Goal: Book appointment/travel/reservation: Book appointment/travel/reservation

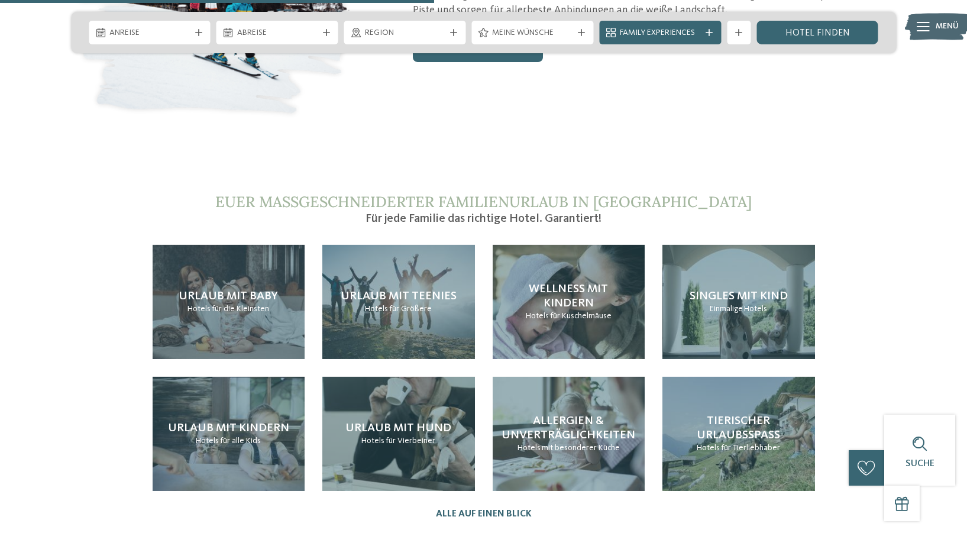
scroll to position [2512, 0]
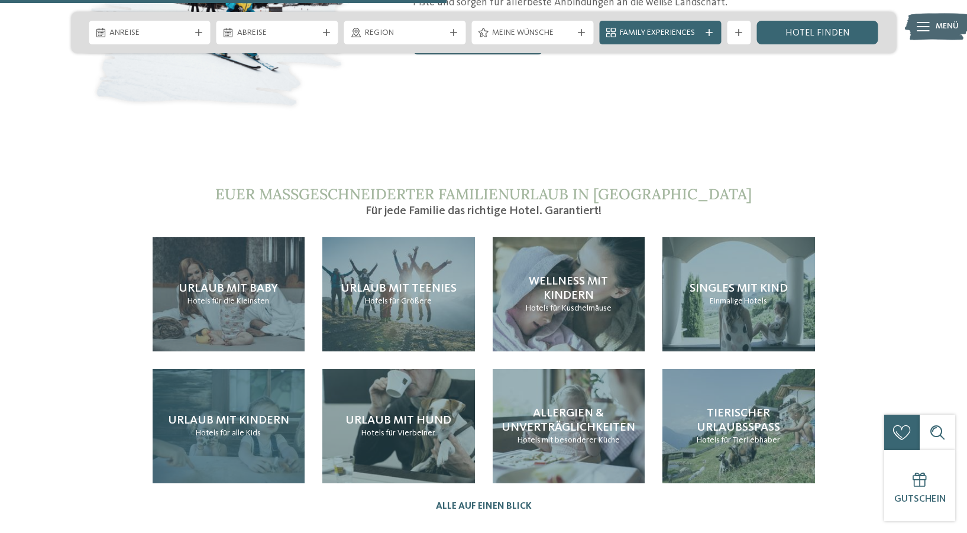
click at [245, 413] on h4 "Urlaub mit Kindern" at bounding box center [228, 420] width 121 height 14
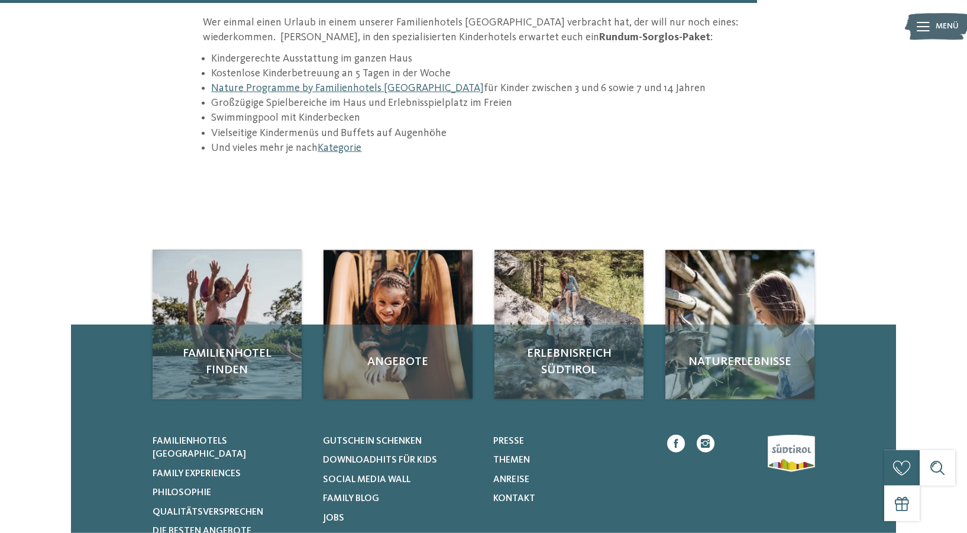
scroll to position [1809, 0]
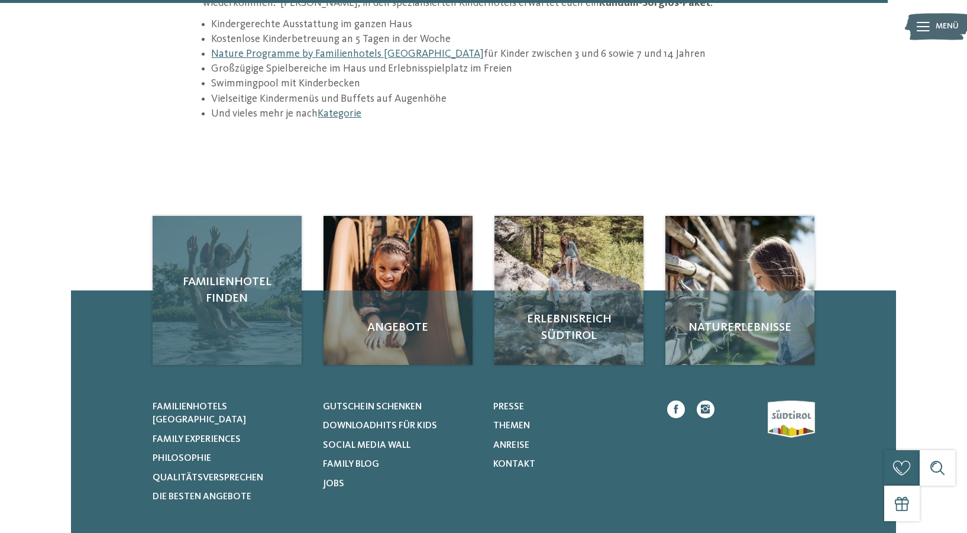
click at [272, 241] on div "Familienhotel finden" at bounding box center [227, 290] width 149 height 149
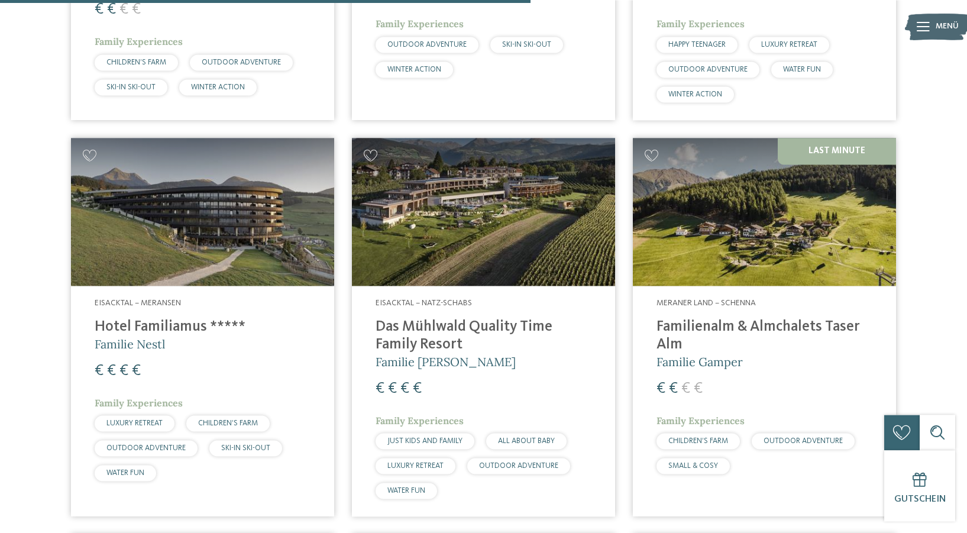
scroll to position [2211, 0]
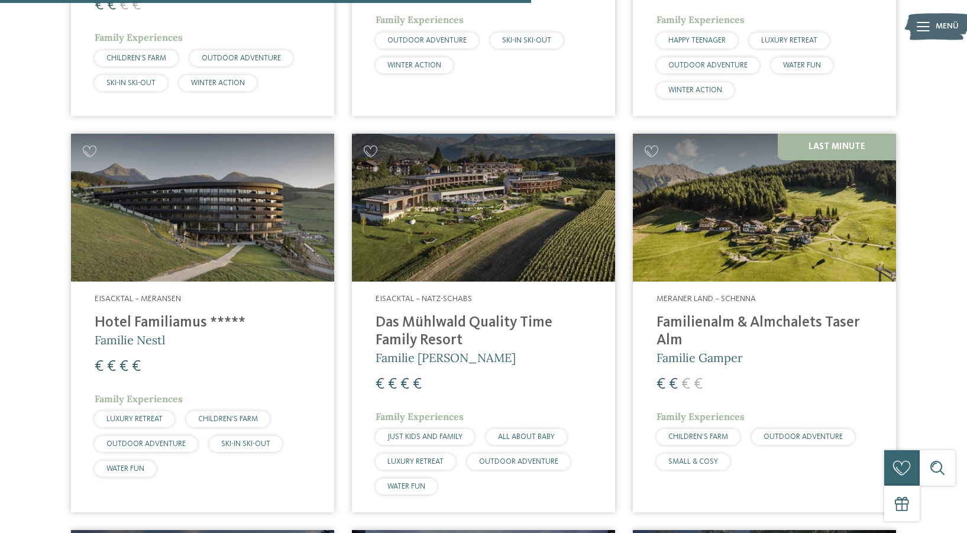
click at [167, 326] on h4 "Hotel Familiamus *****" at bounding box center [203, 323] width 216 height 18
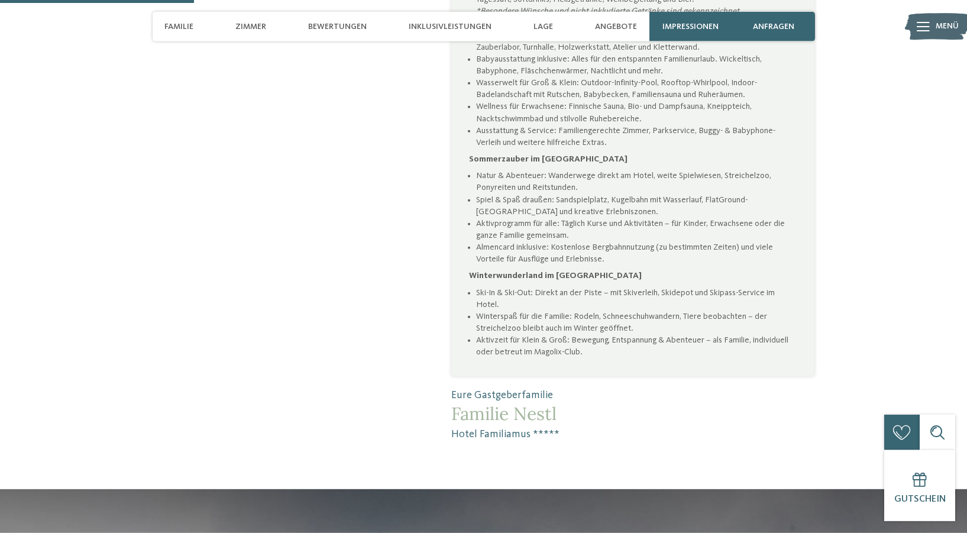
scroll to position [703, 0]
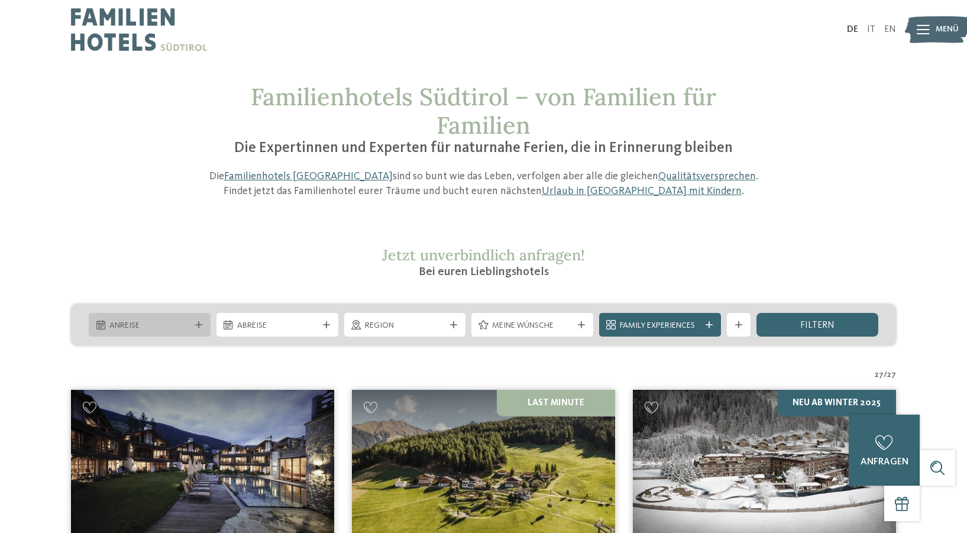
click at [199, 323] on icon at bounding box center [198, 324] width 7 height 7
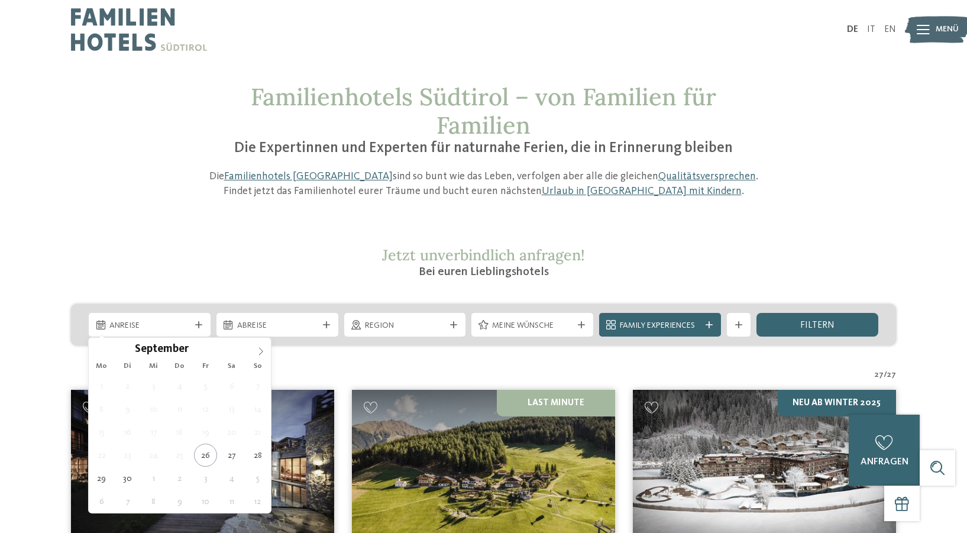
click at [261, 347] on span at bounding box center [261, 348] width 20 height 20
type div "24.10.2025"
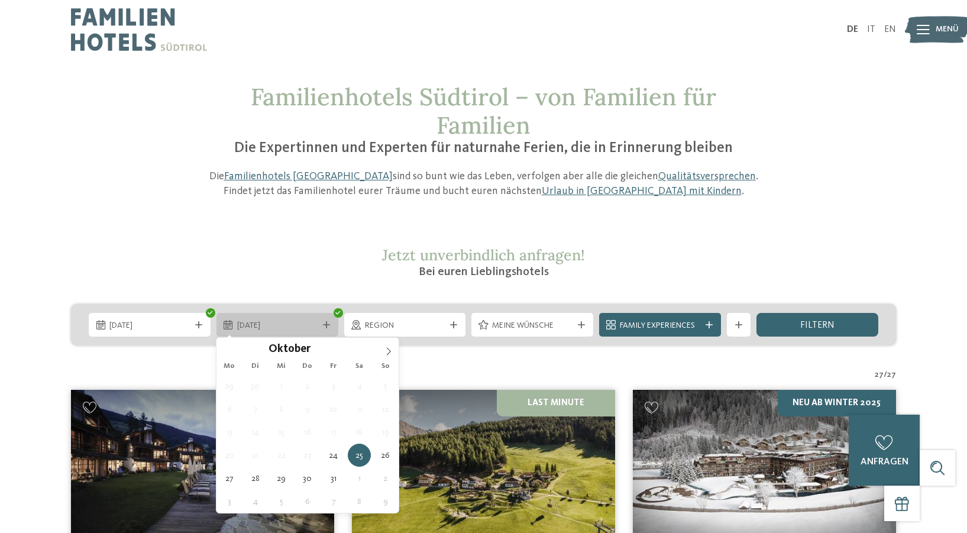
click at [323, 326] on icon at bounding box center [326, 324] width 7 height 7
type div "31.10.2025"
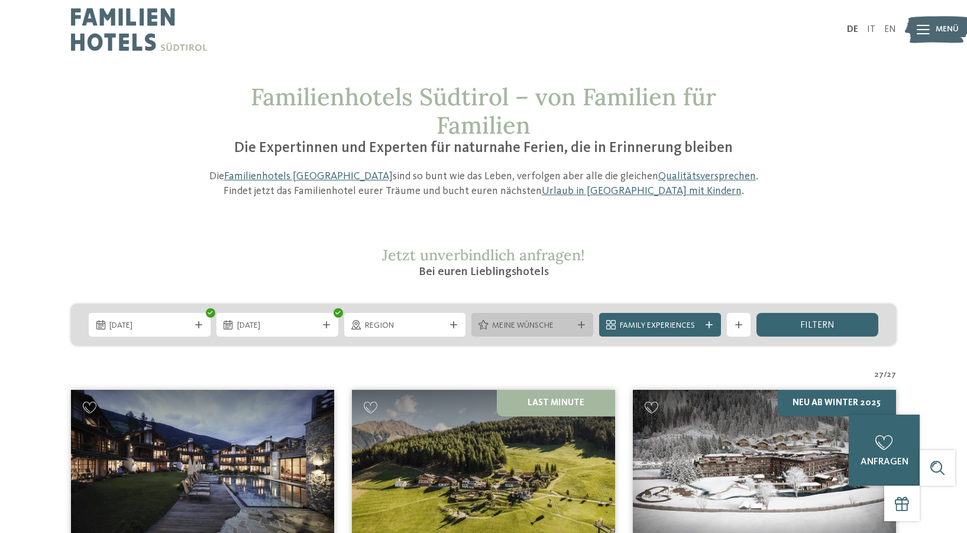
click at [569, 325] on span "Meine Wünsche" at bounding box center [532, 326] width 80 height 12
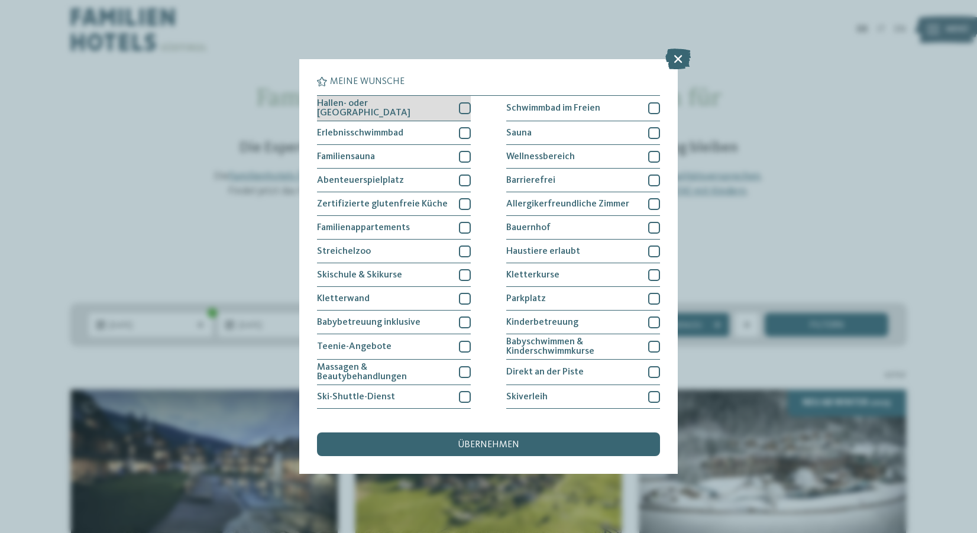
click at [463, 107] on div at bounding box center [465, 108] width 12 height 12
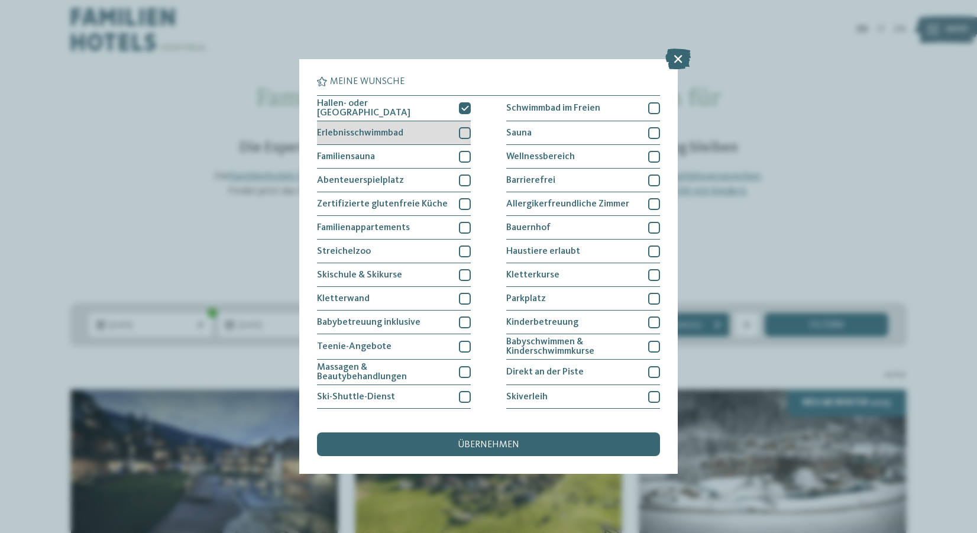
click at [465, 129] on div at bounding box center [465, 133] width 12 height 12
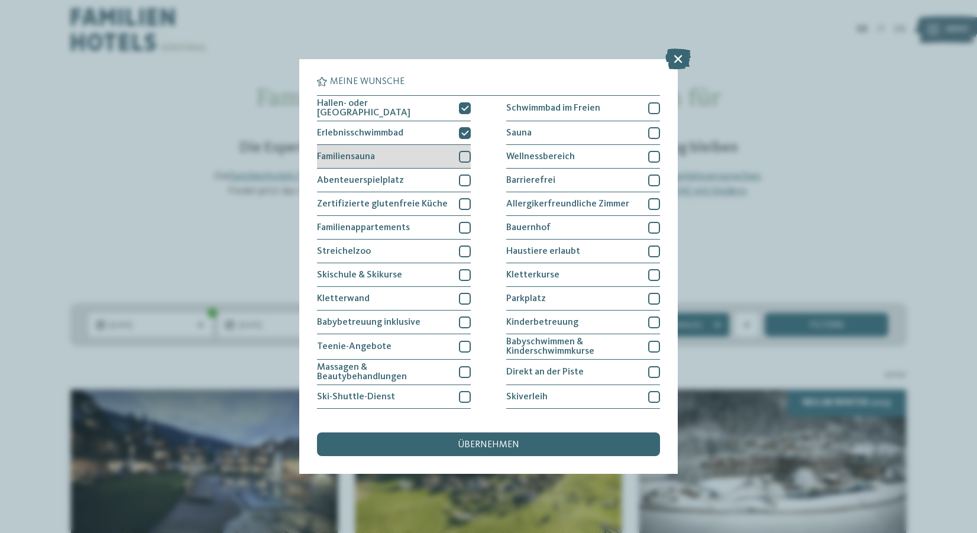
click at [465, 157] on div at bounding box center [465, 157] width 12 height 12
click at [460, 180] on div at bounding box center [465, 180] width 12 height 12
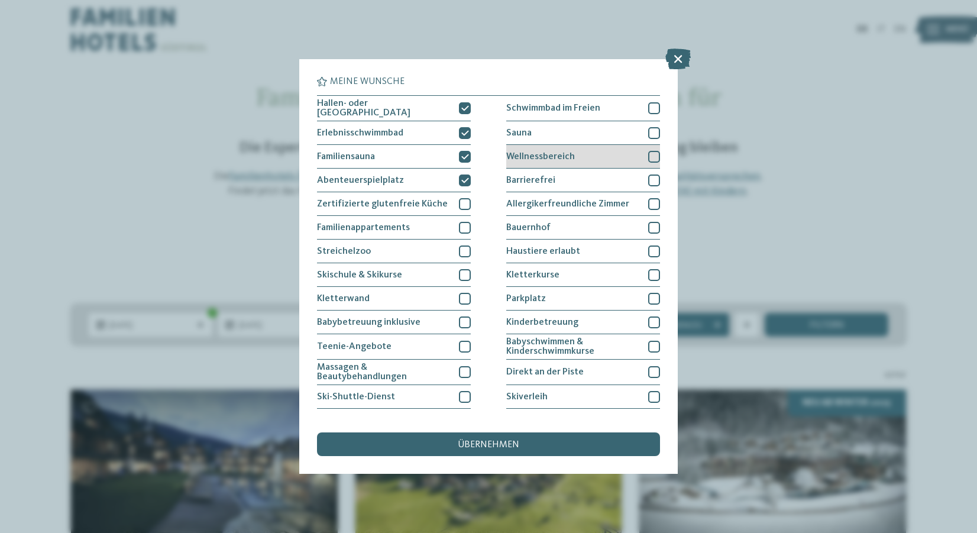
click at [648, 151] on div at bounding box center [654, 157] width 12 height 12
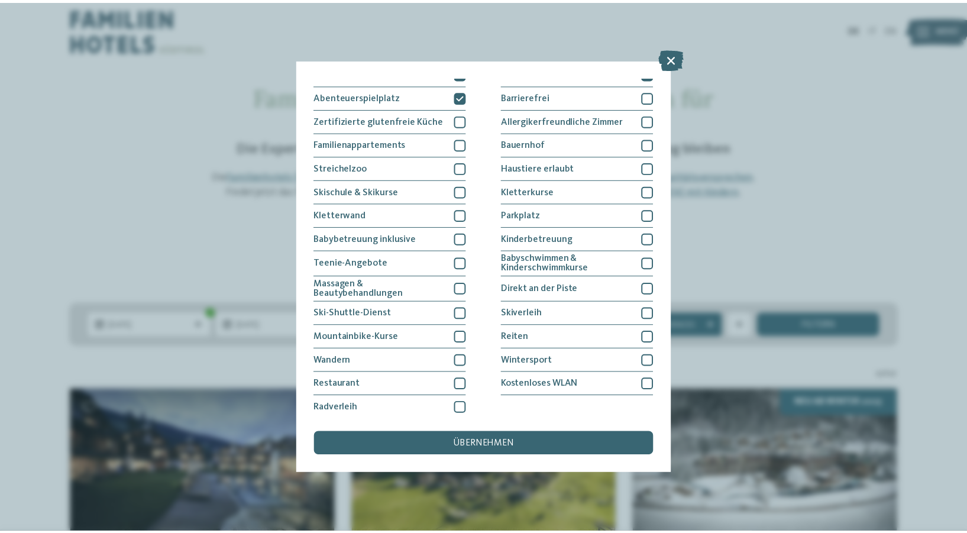
scroll to position [87, 0]
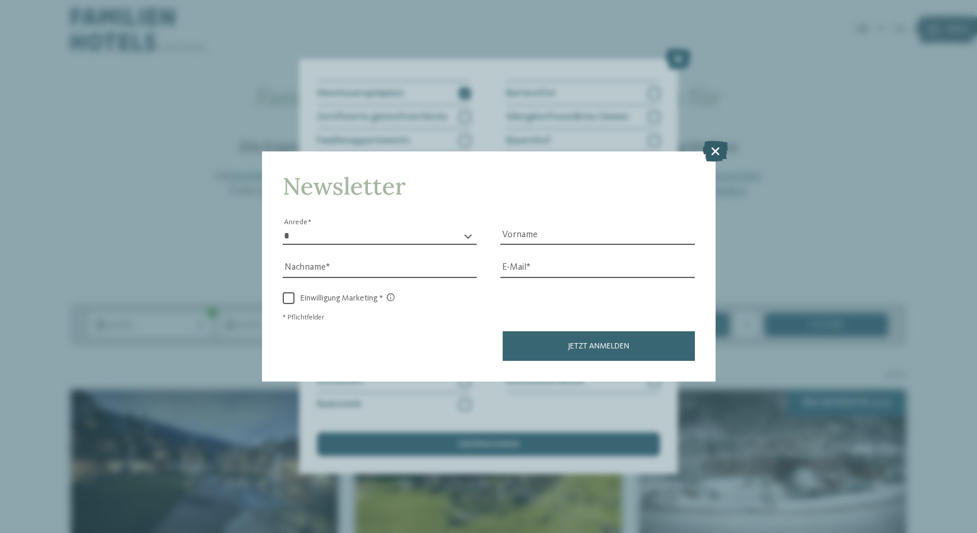
click at [716, 148] on icon at bounding box center [714, 151] width 25 height 21
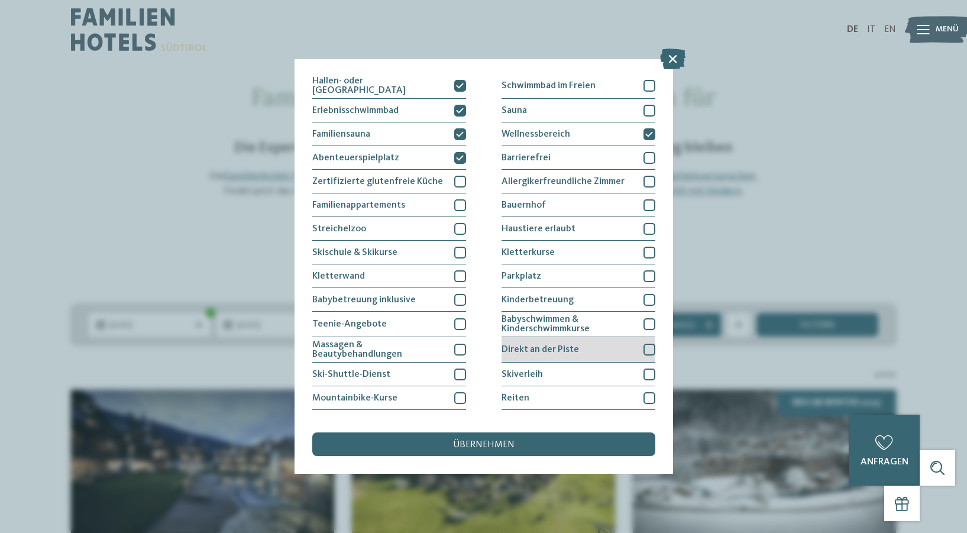
scroll to position [0, 0]
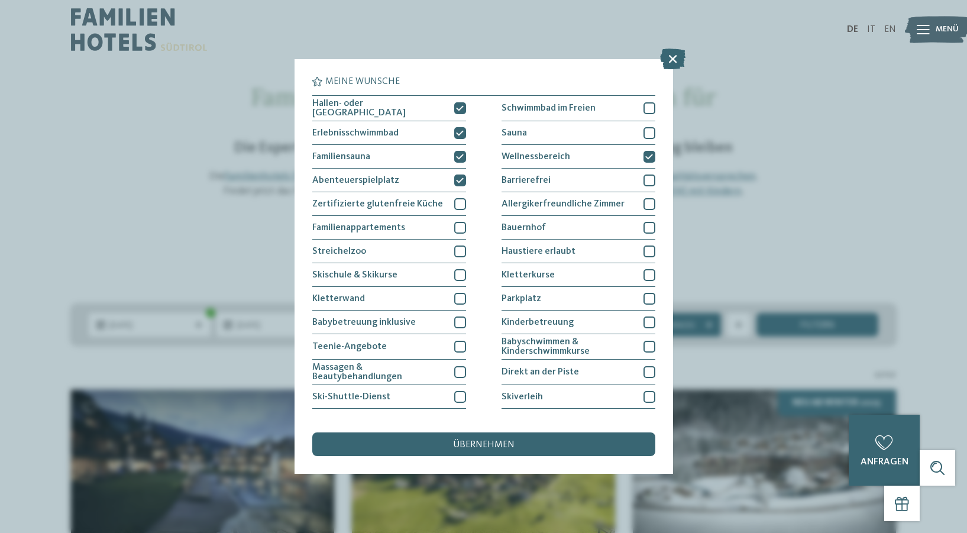
click at [513, 442] on span "übernehmen" at bounding box center [483, 444] width 61 height 9
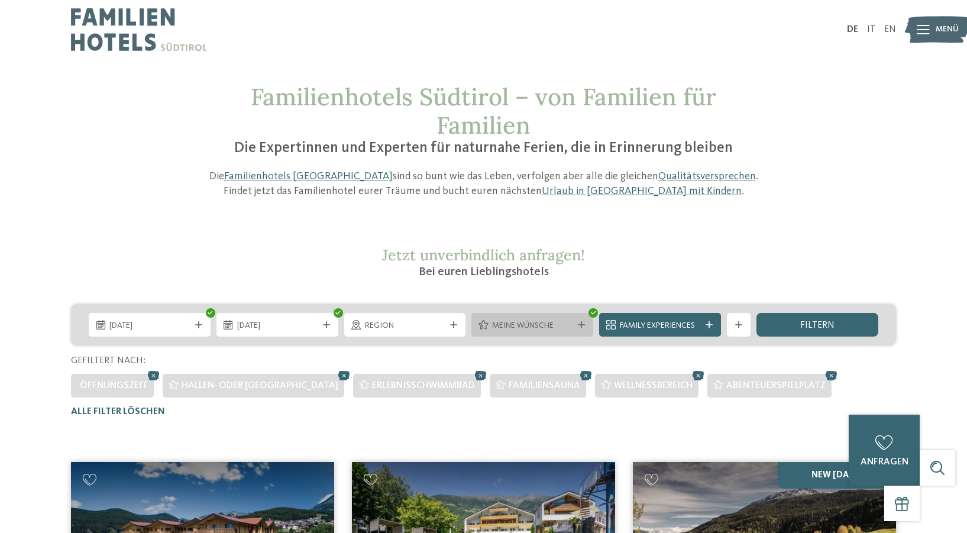
click at [588, 326] on div "Meine Wünsche" at bounding box center [532, 325] width 122 height 24
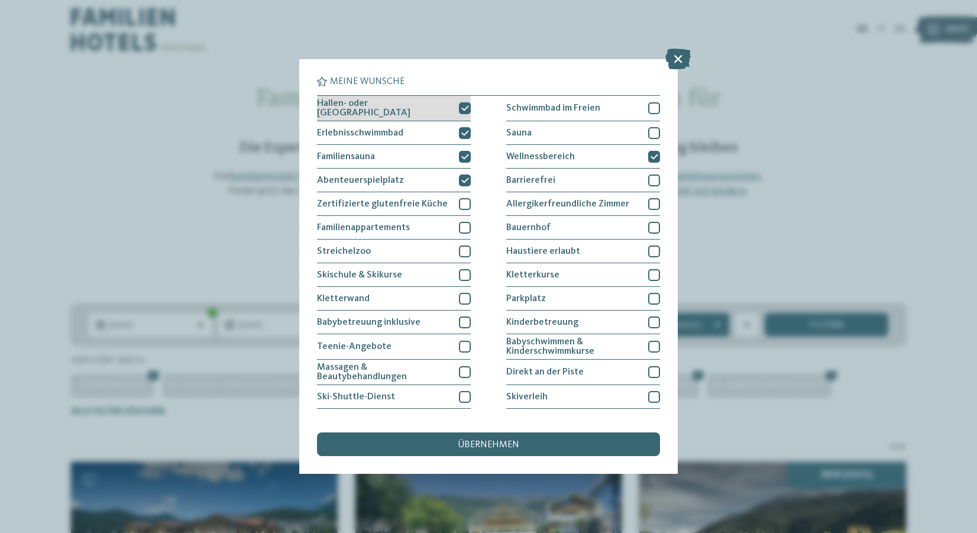
click at [459, 105] on div at bounding box center [465, 108] width 12 height 12
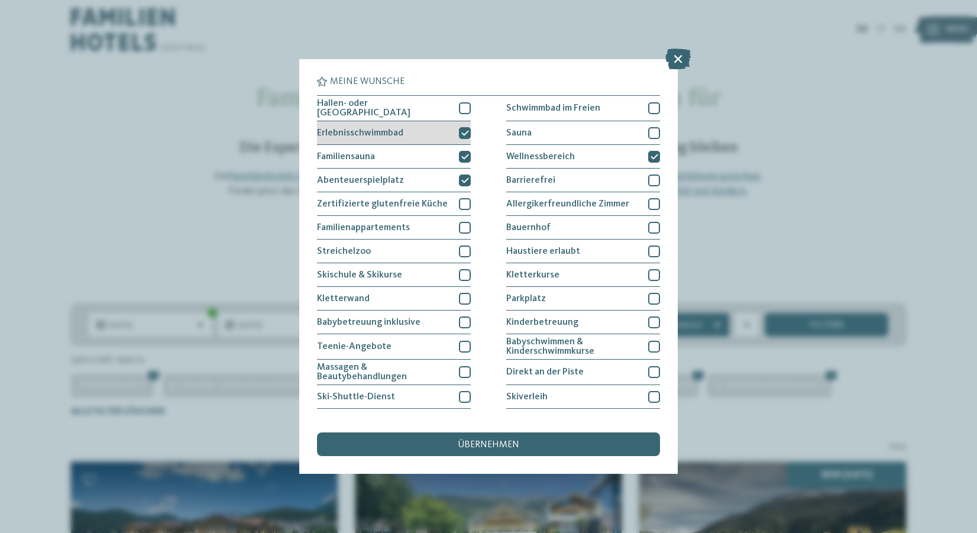
click at [462, 127] on div at bounding box center [465, 133] width 12 height 12
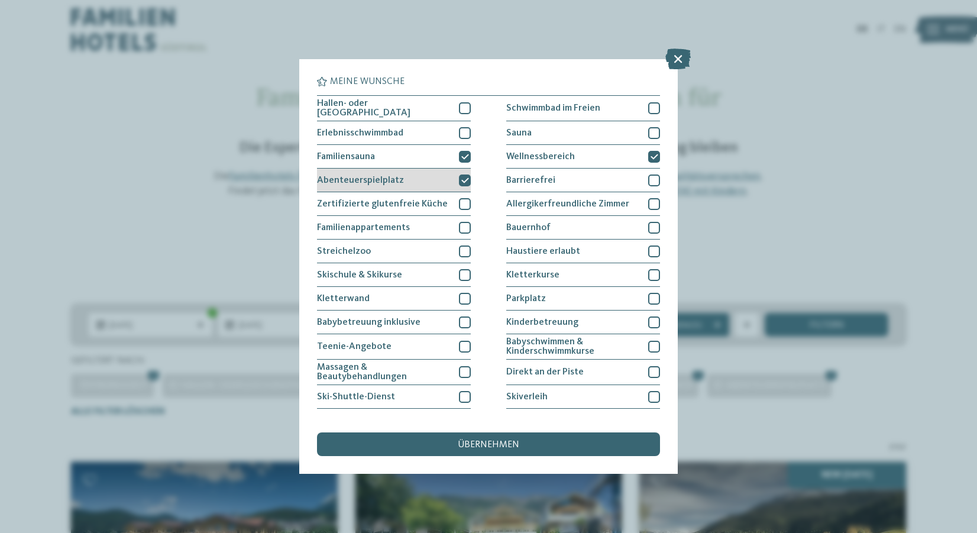
drag, startPoint x: 462, startPoint y: 149, endPoint x: 462, endPoint y: 179, distance: 29.6
click at [462, 151] on div at bounding box center [465, 157] width 12 height 12
click at [462, 179] on icon at bounding box center [465, 180] width 8 height 7
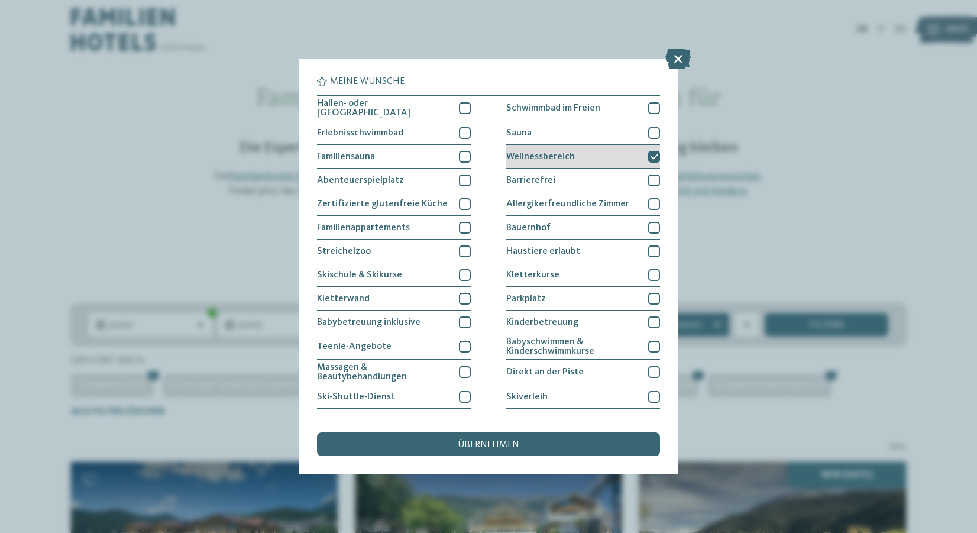
click at [650, 153] on icon at bounding box center [654, 156] width 8 height 7
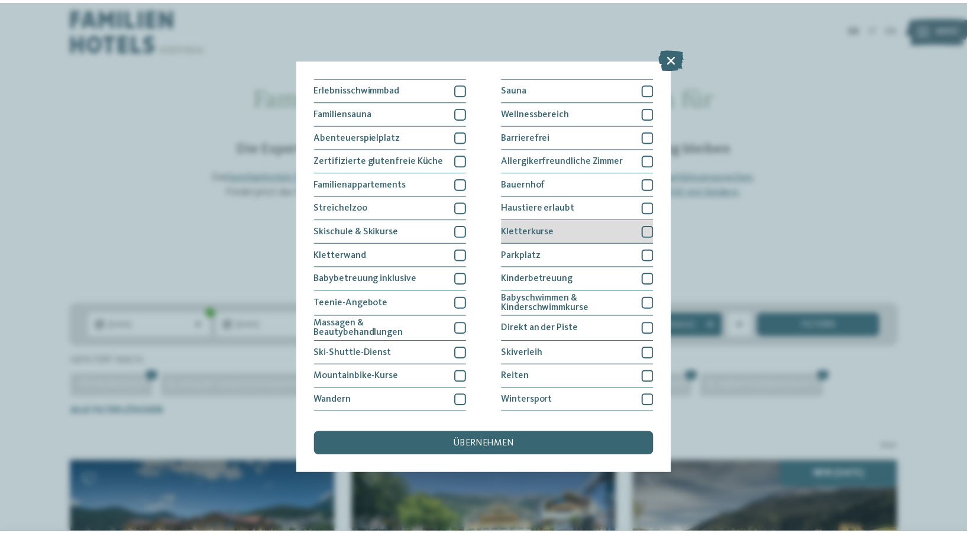
scroll to position [87, 0]
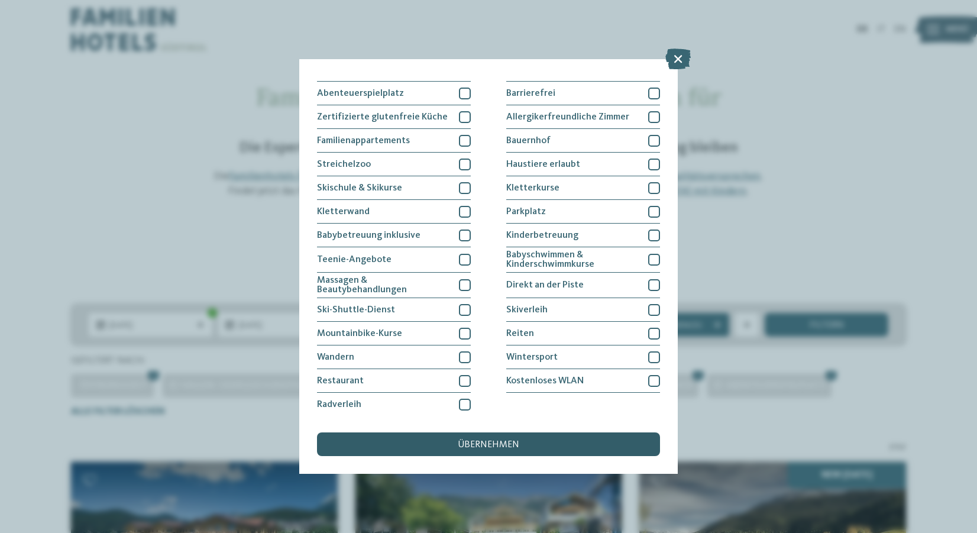
click at [567, 438] on div "übernehmen" at bounding box center [488, 444] width 343 height 24
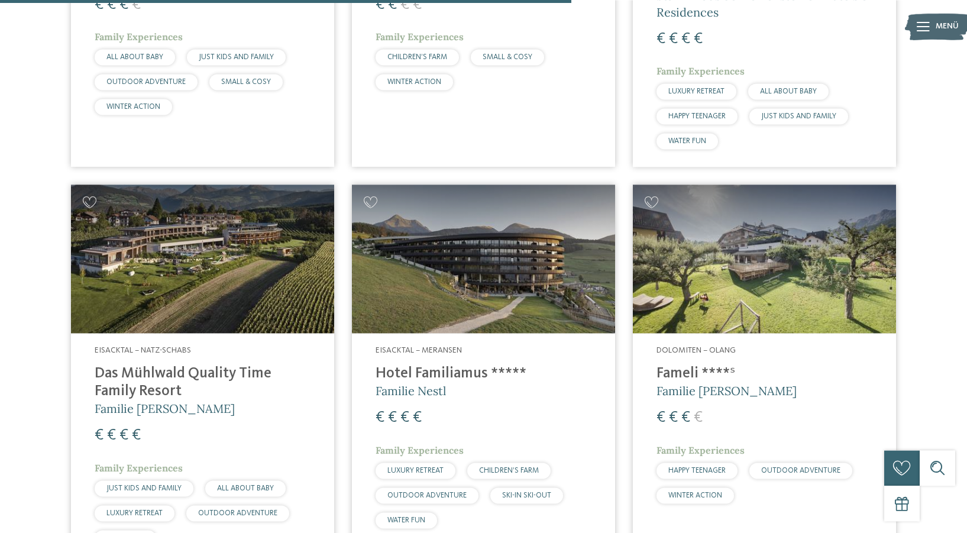
scroll to position [1888, 0]
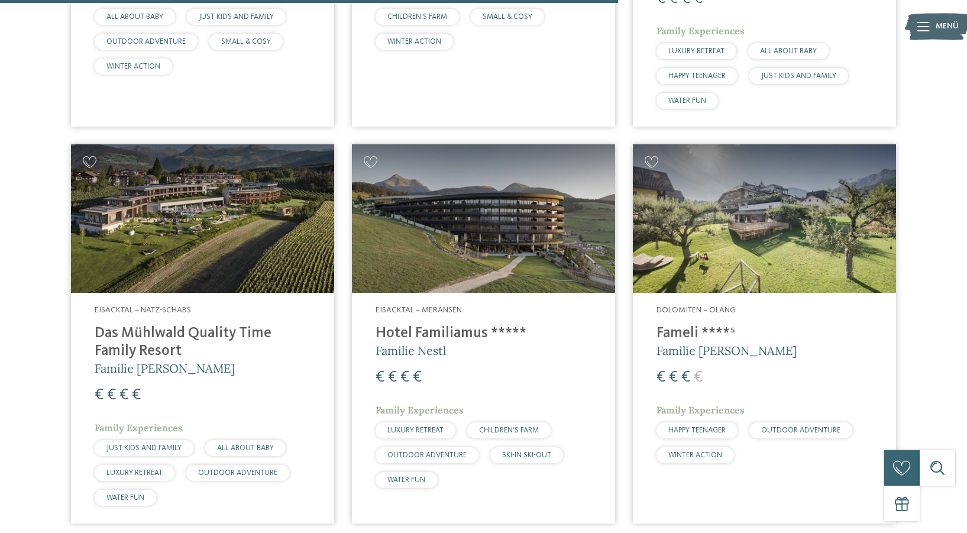
click at [241, 226] on img at bounding box center [202, 218] width 263 height 148
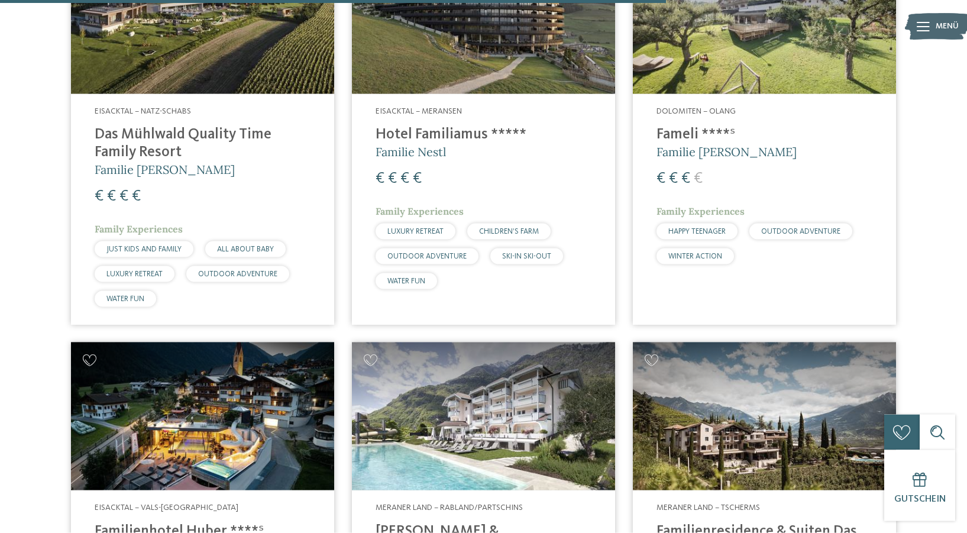
scroll to position [2089, 0]
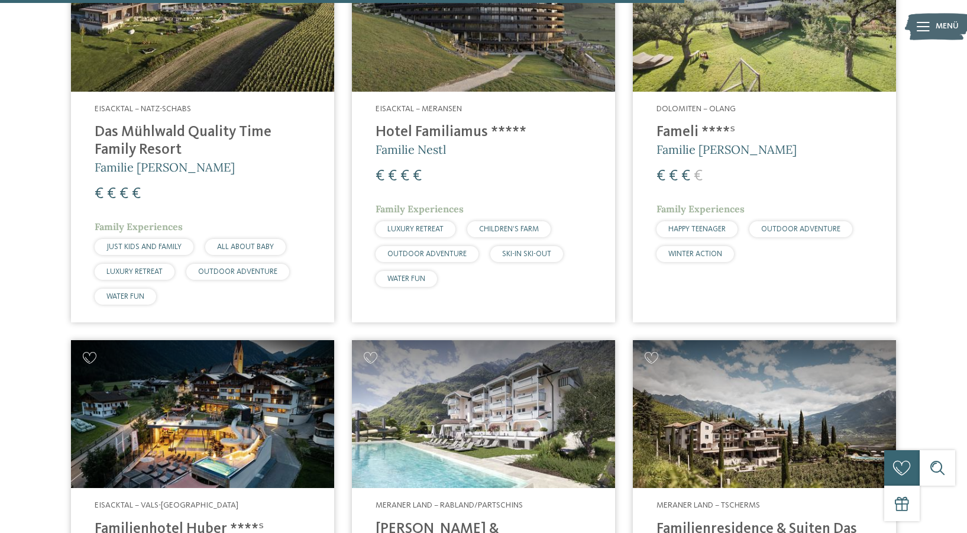
click at [491, 166] on div "€ € € €" at bounding box center [483, 176] width 216 height 21
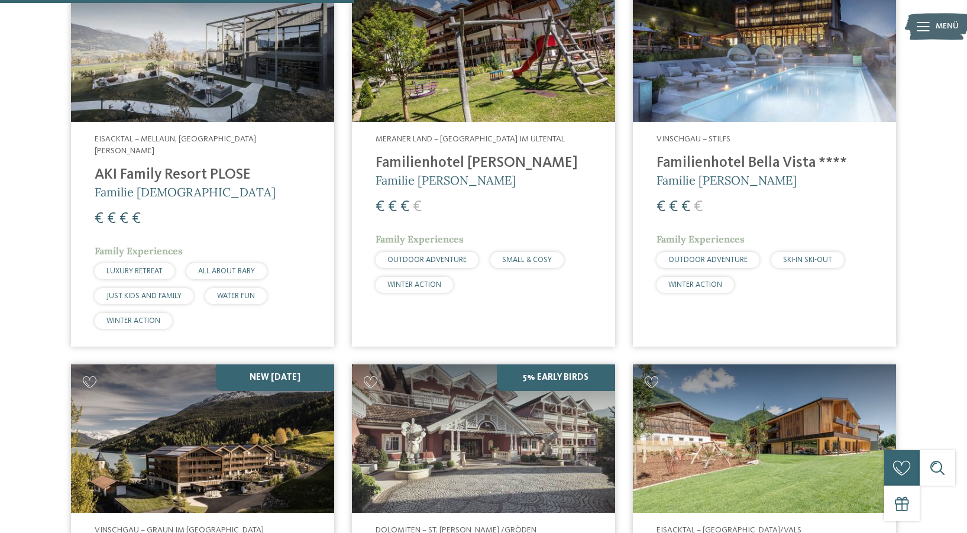
scroll to position [1185, 0]
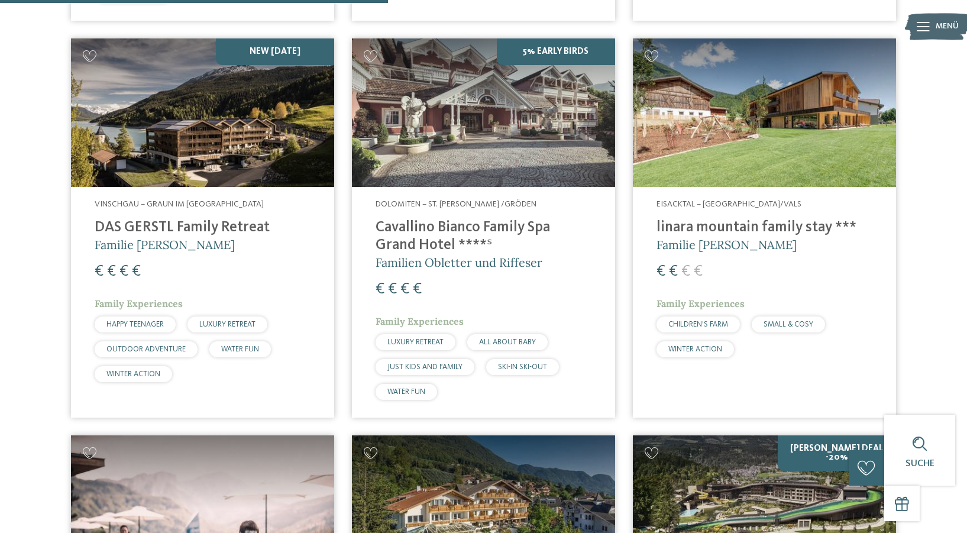
click at [168, 124] on img at bounding box center [202, 112] width 263 height 148
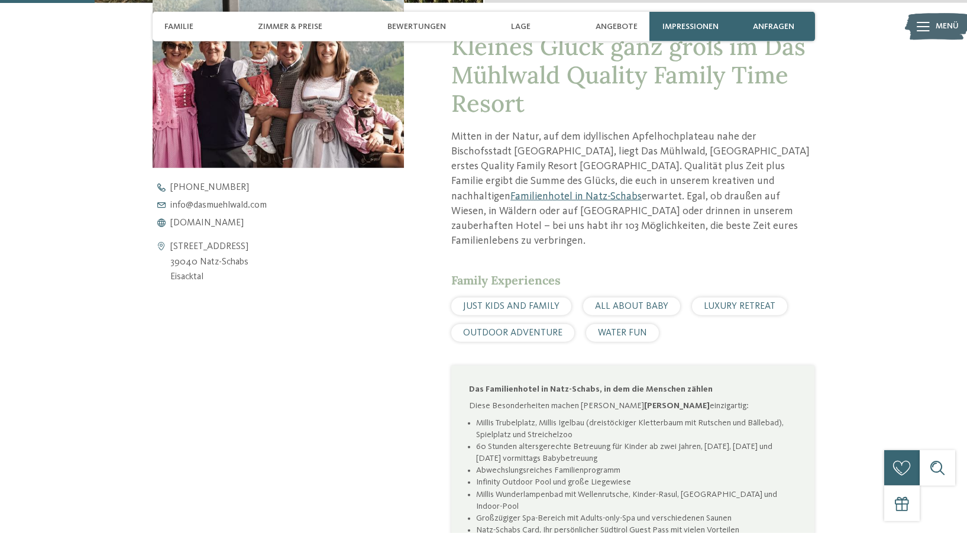
scroll to position [603, 0]
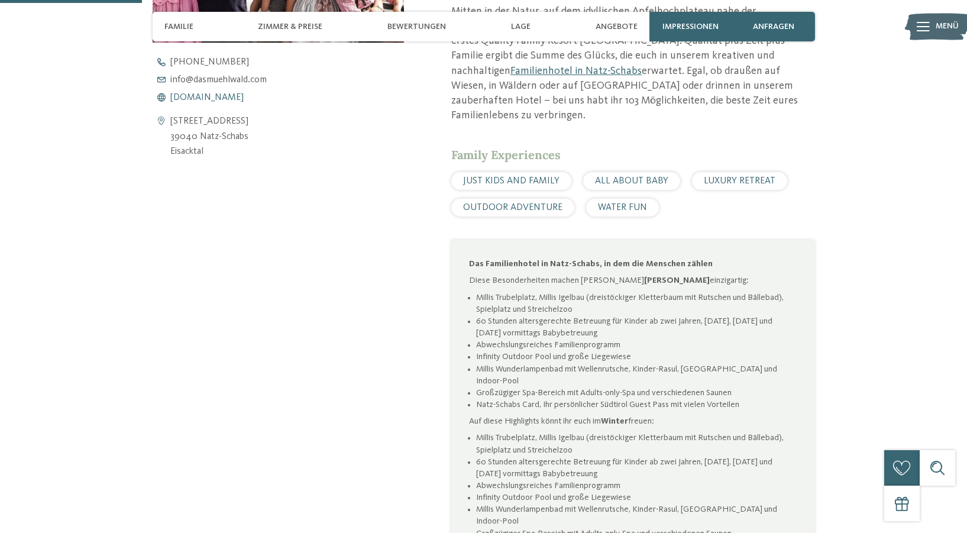
click at [231, 98] on span "[DOMAIN_NAME]" at bounding box center [206, 97] width 73 height 9
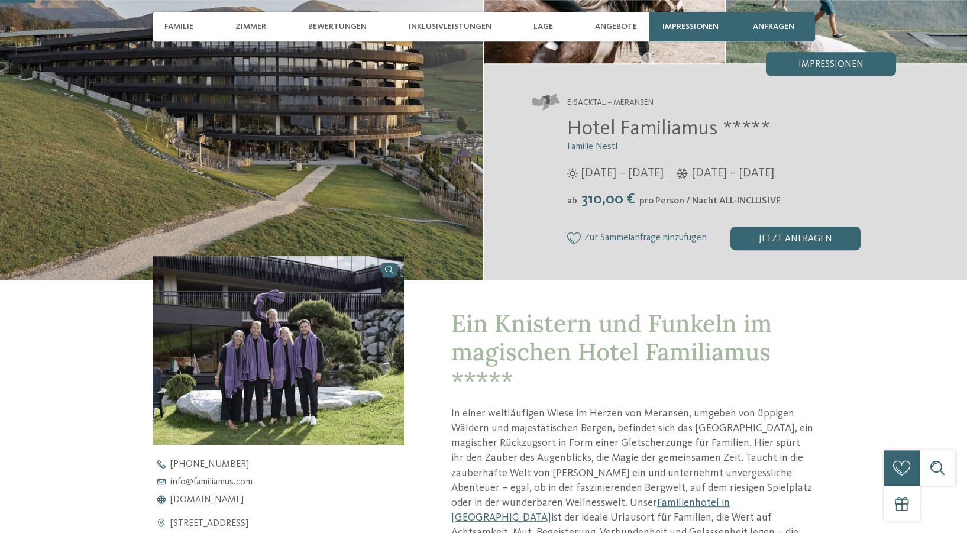
scroll to position [201, 0]
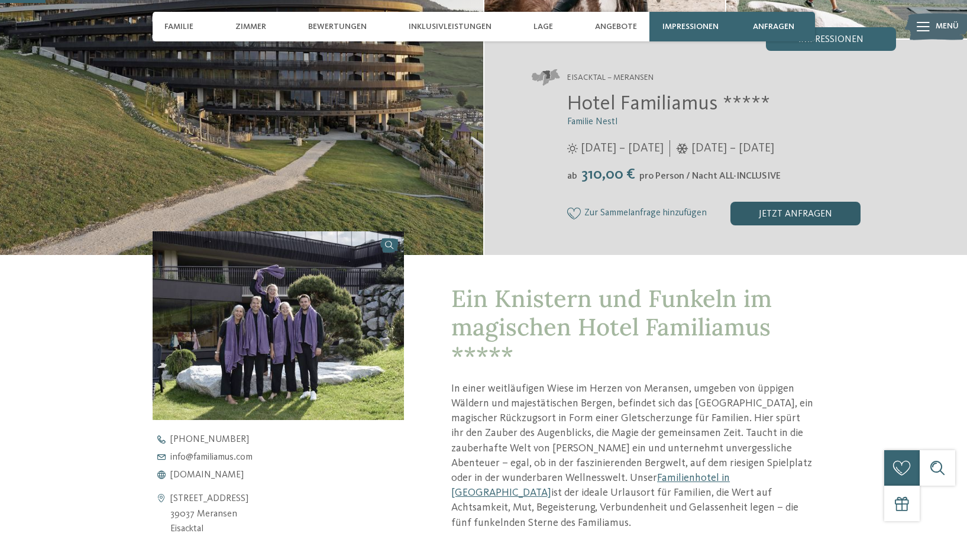
click at [802, 213] on div "jetzt anfragen" at bounding box center [795, 214] width 130 height 24
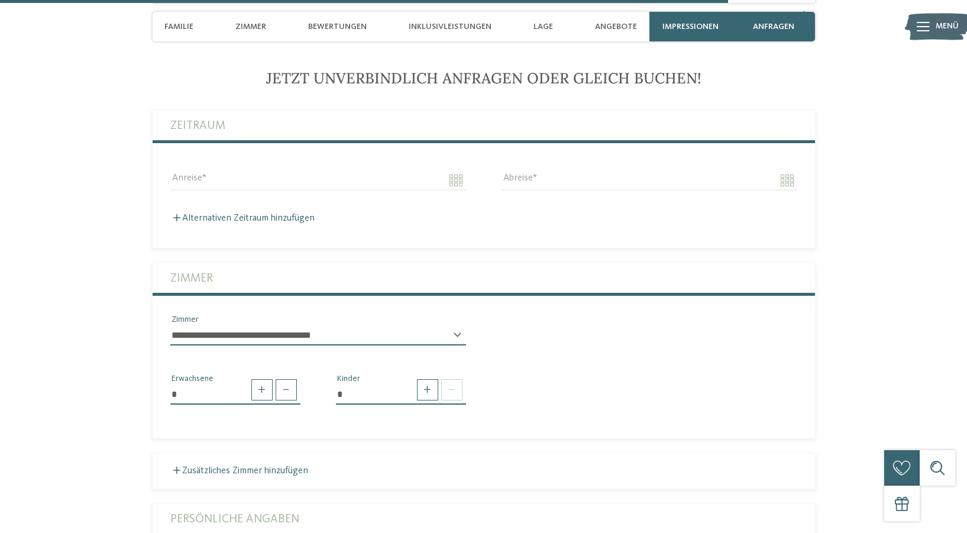
scroll to position [3211, 0]
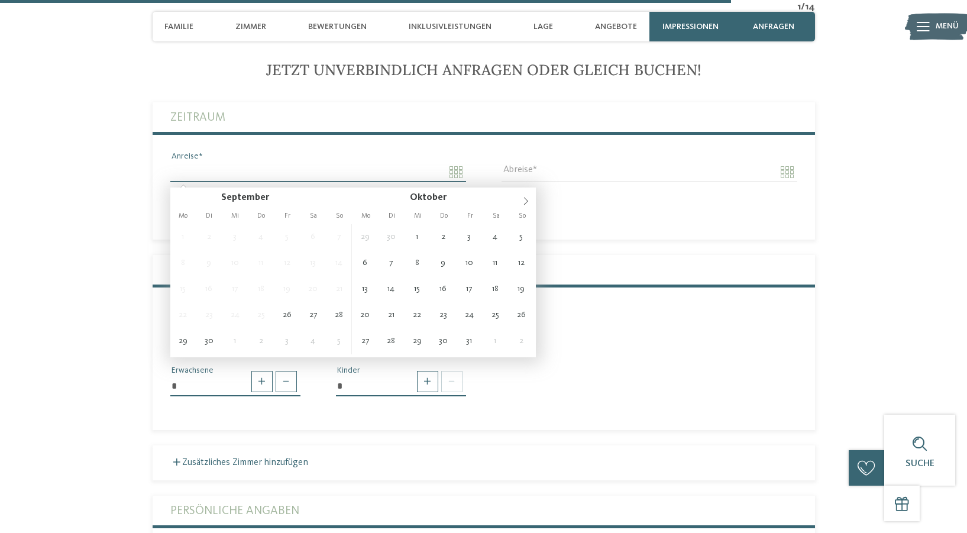
click at [454, 174] on input "Anreise" at bounding box center [318, 172] width 296 height 20
type input "**********"
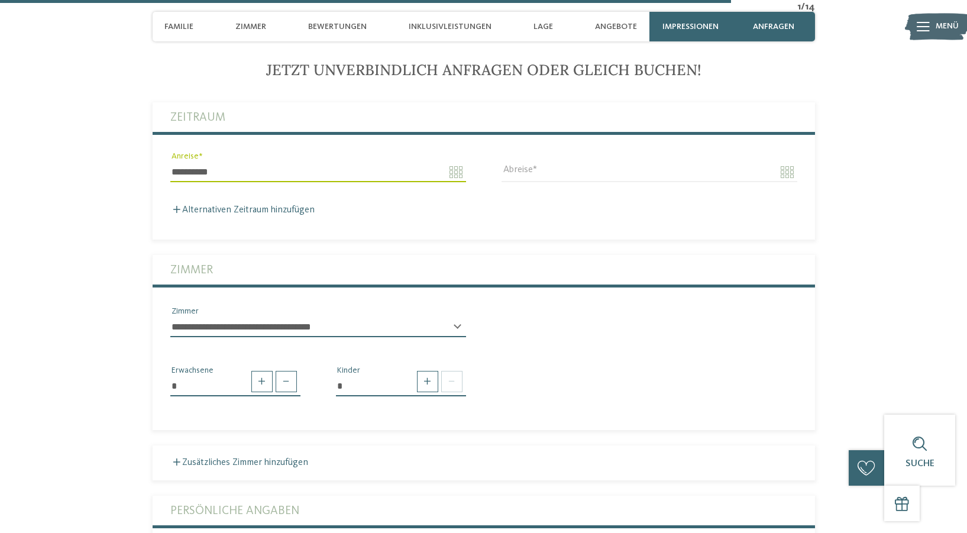
drag, startPoint x: 478, startPoint y: 316, endPoint x: 490, endPoint y: 284, distance: 34.0
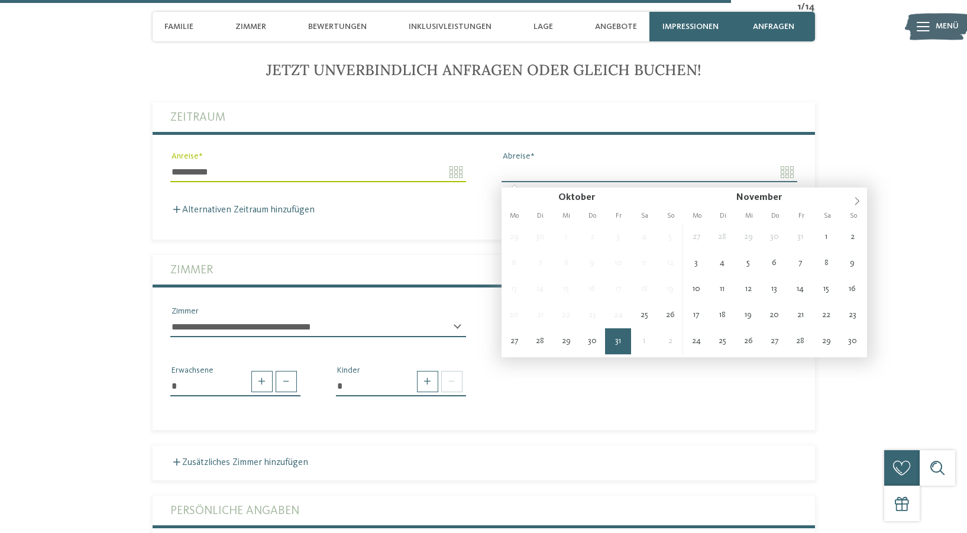
type input "**********"
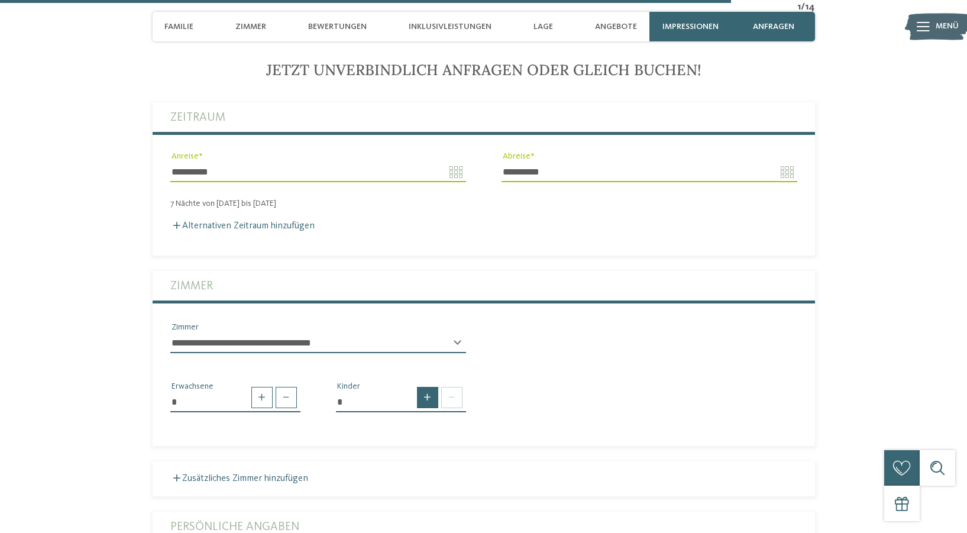
click at [431, 406] on span at bounding box center [427, 397] width 21 height 21
type input "*"
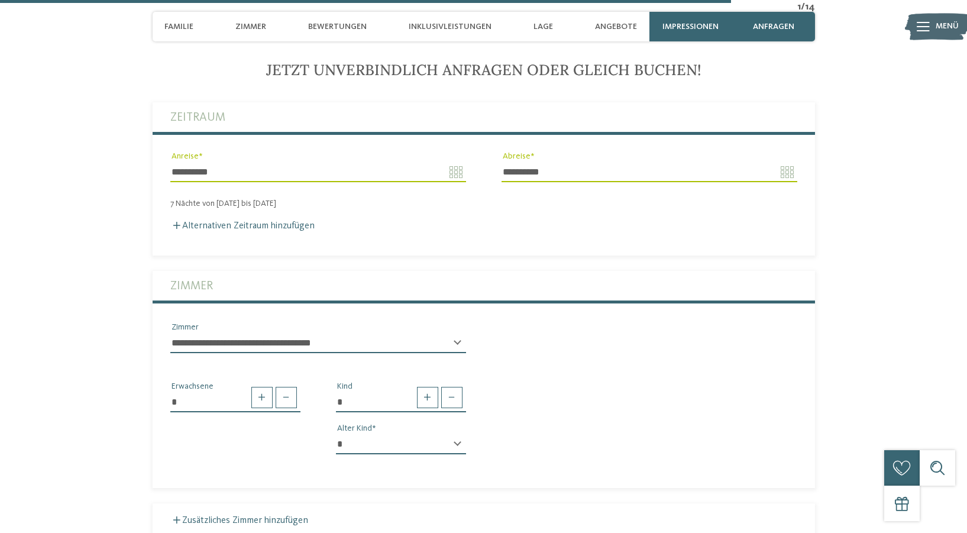
click at [336, 434] on select "* * * * * * * * * * * ** ** ** ** ** ** ** **" at bounding box center [401, 444] width 130 height 20
select select "*"
click option "*" at bounding box center [0, 0] width 0 height 0
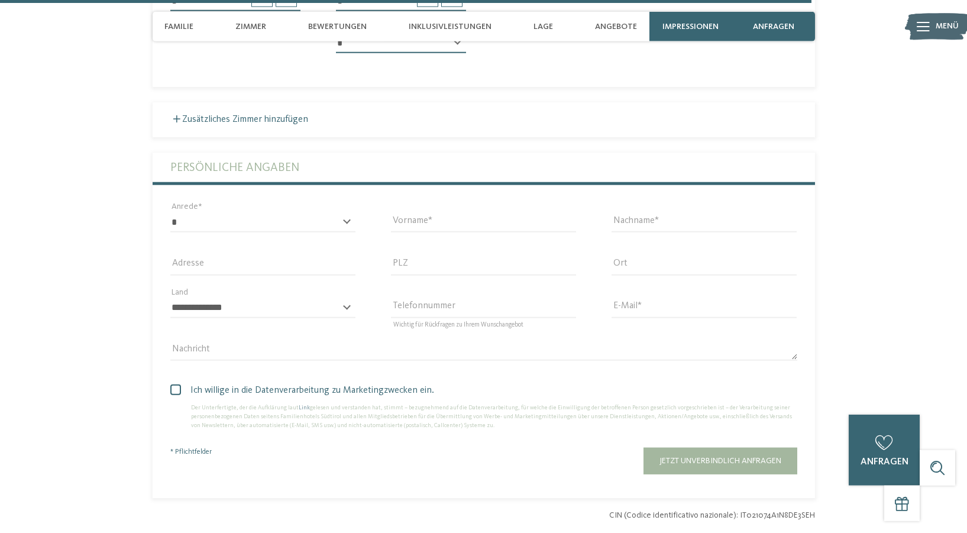
scroll to position [3613, 0]
click at [426, 230] on input "Vorname" at bounding box center [483, 221] width 185 height 20
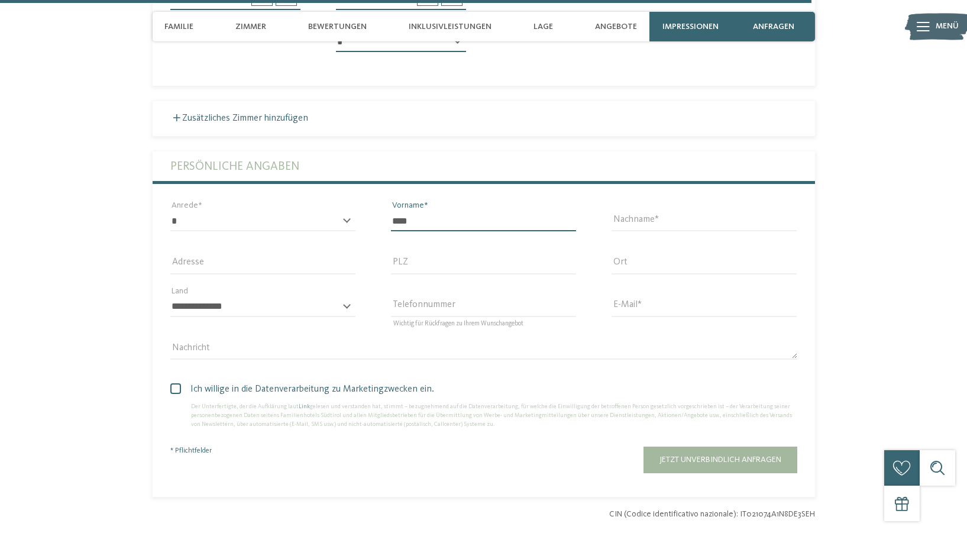
type input "****"
type input "*"
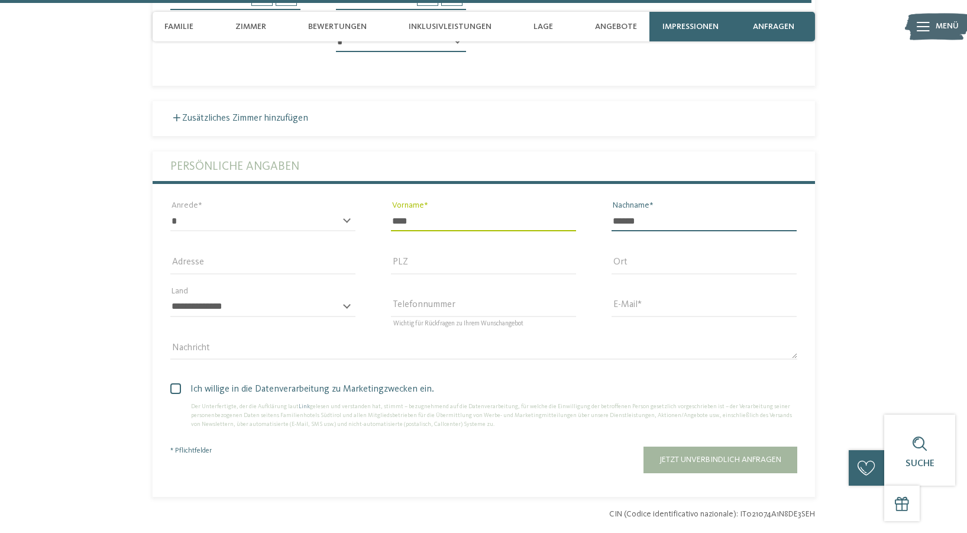
type input "******"
click at [437, 273] on input "PLZ" at bounding box center [483, 264] width 185 height 20
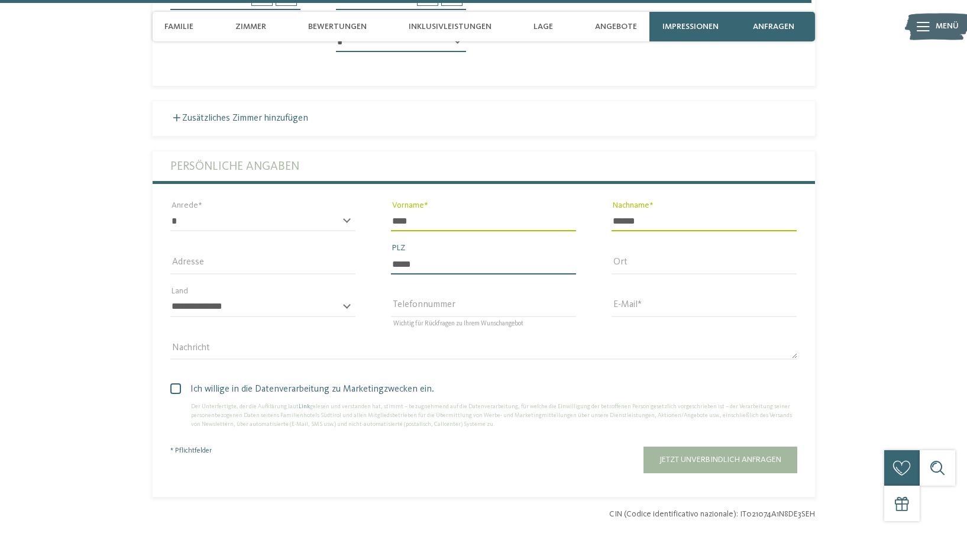
type input "*****"
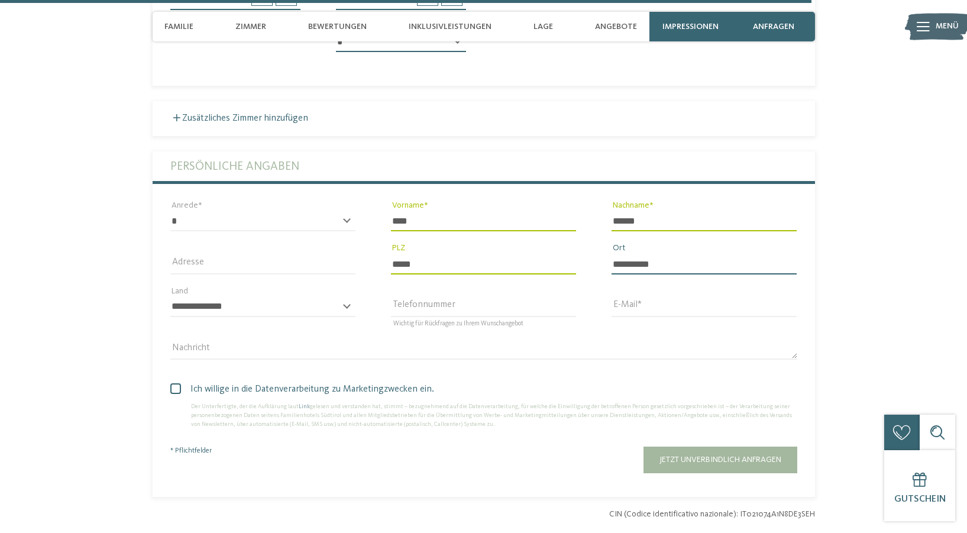
type input "**********"
click at [655, 313] on input "E-Mail" at bounding box center [703, 307] width 185 height 20
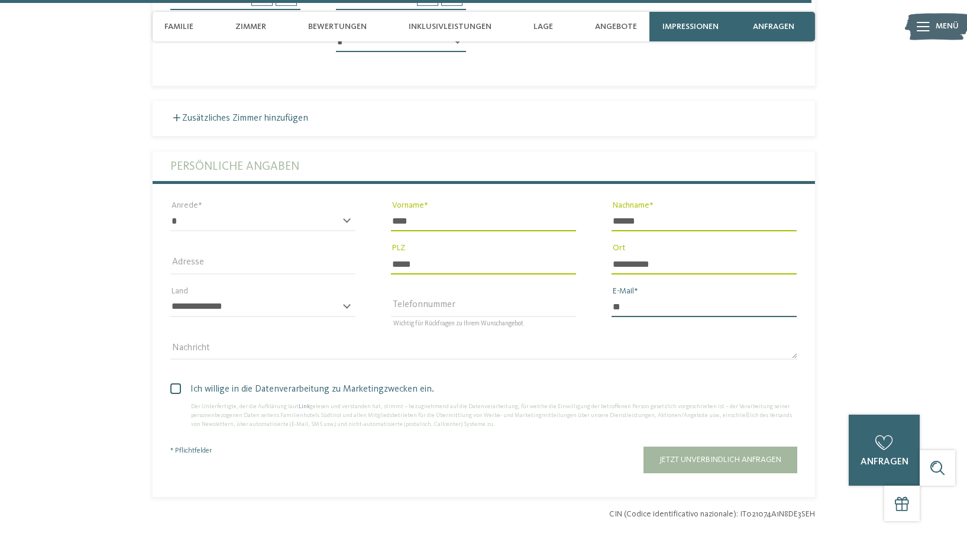
type input "*"
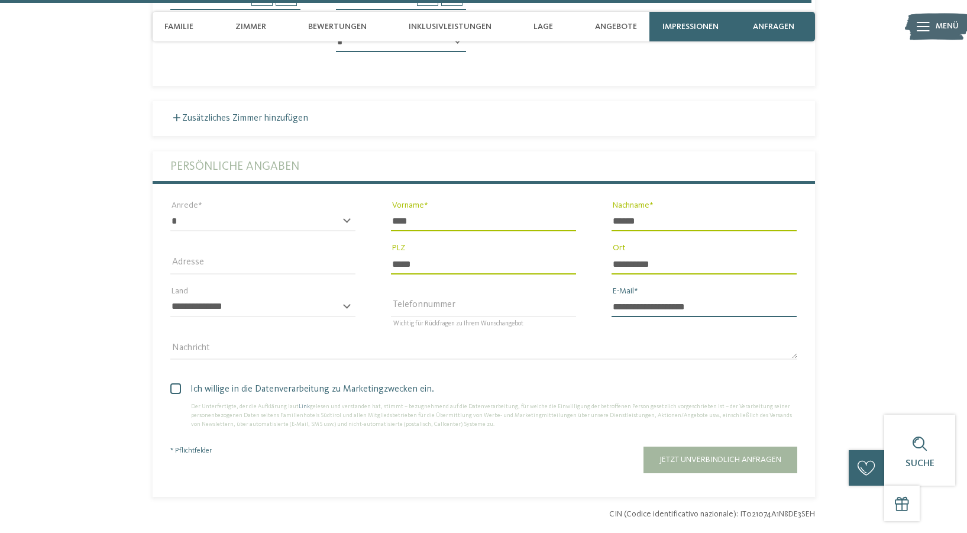
type input "**********"
click at [178, 394] on span at bounding box center [175, 388] width 11 height 11
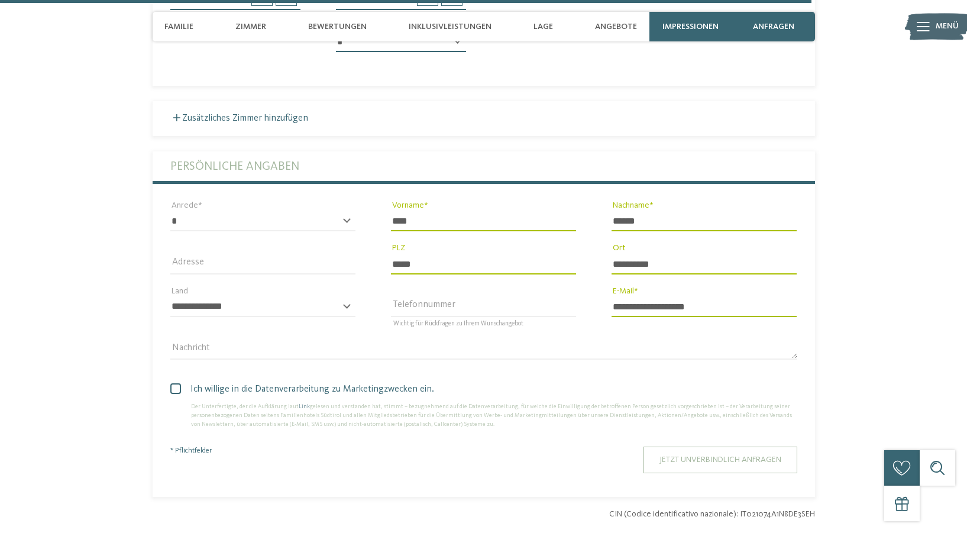
click at [685, 463] on span "Jetzt unverbindlich anfragen" at bounding box center [720, 459] width 122 height 8
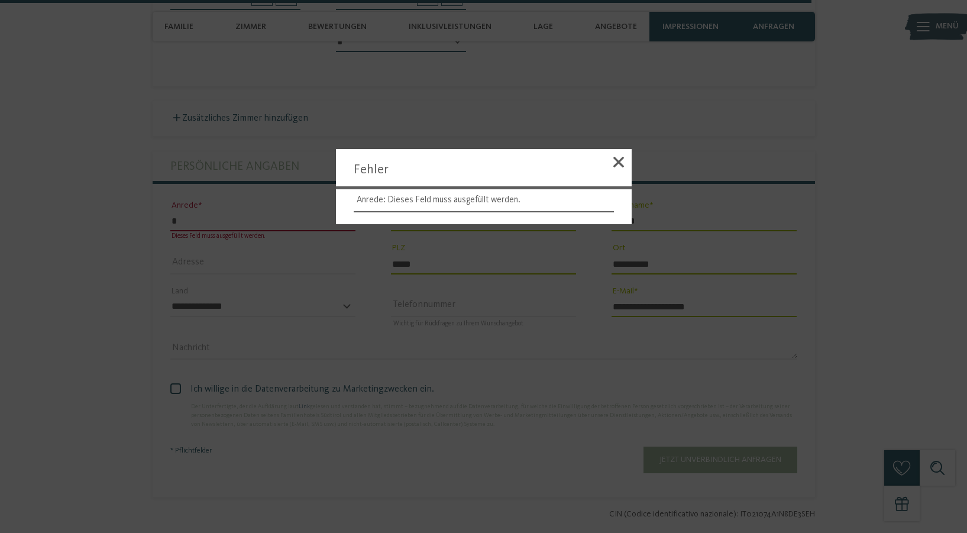
click at [288, 231] on div at bounding box center [483, 266] width 967 height 533
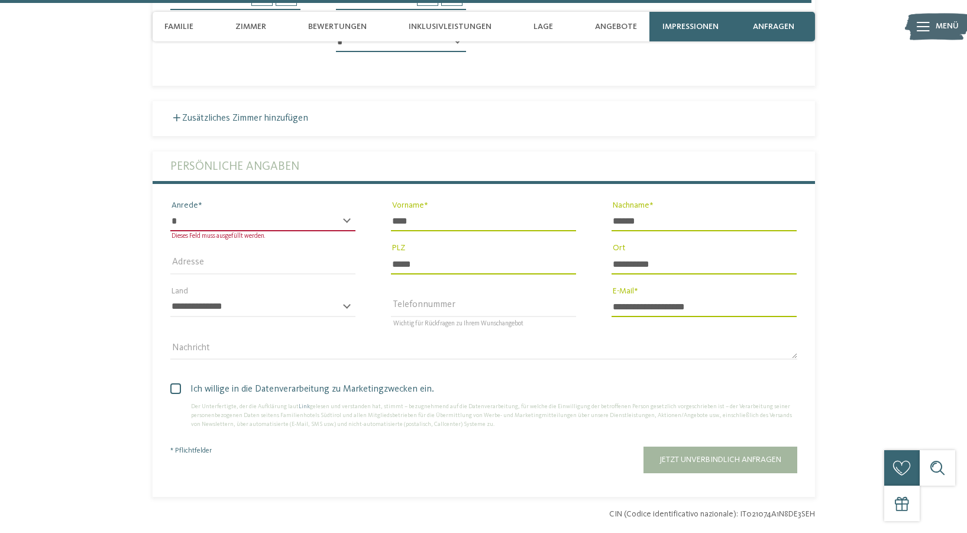
click at [170, 211] on select "* **** **** ******* ******" at bounding box center [262, 221] width 185 height 20
select select "*"
click option "****" at bounding box center [0, 0] width 0 height 0
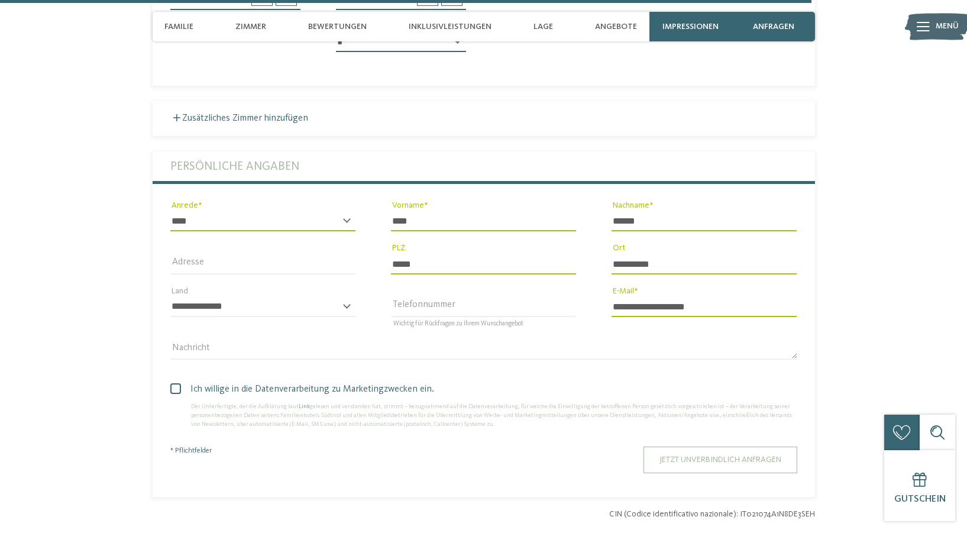
click at [686, 460] on button "Jetzt unverbindlich anfragen" at bounding box center [720, 459] width 154 height 27
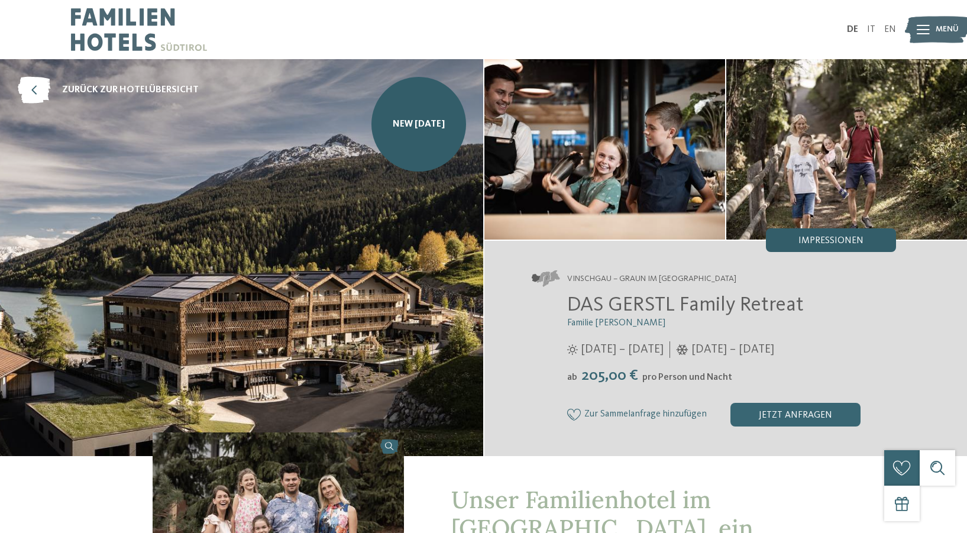
click at [841, 236] on div "Impressionen" at bounding box center [831, 240] width 130 height 24
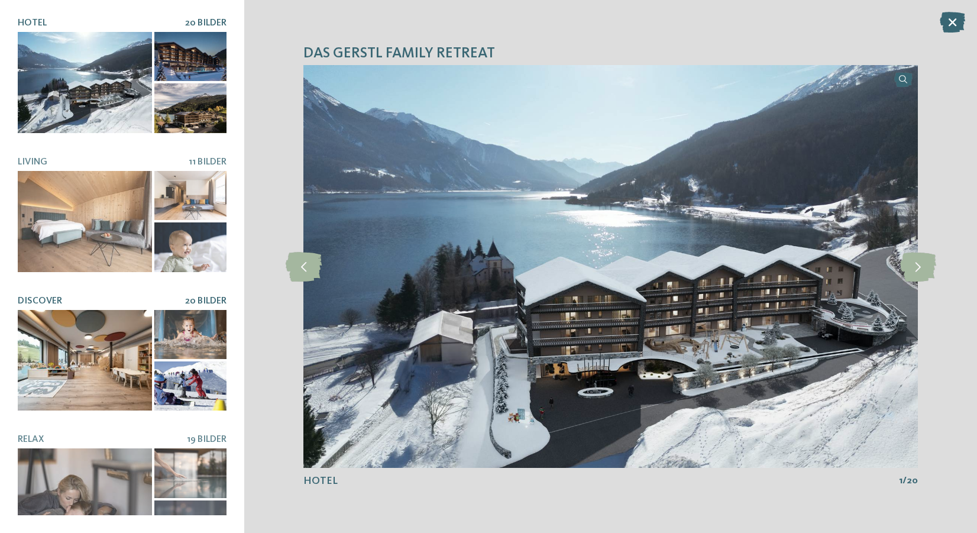
click at [104, 332] on div at bounding box center [85, 360] width 134 height 101
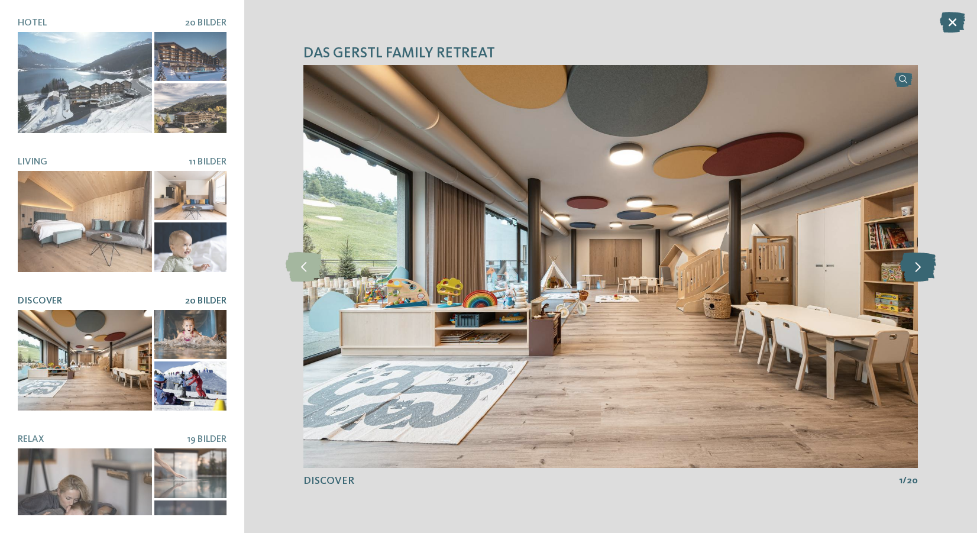
click at [921, 266] on icon at bounding box center [918, 267] width 36 height 30
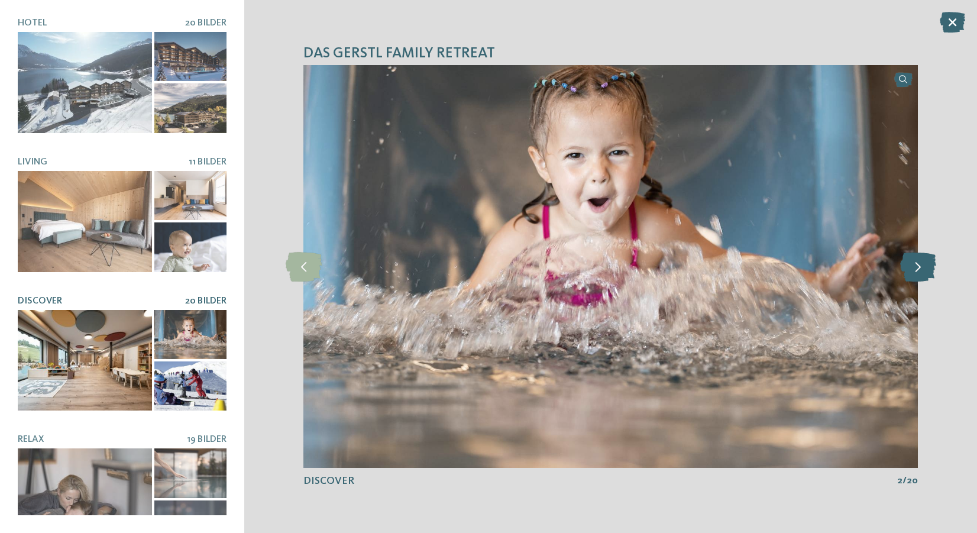
click at [921, 266] on icon at bounding box center [918, 267] width 36 height 30
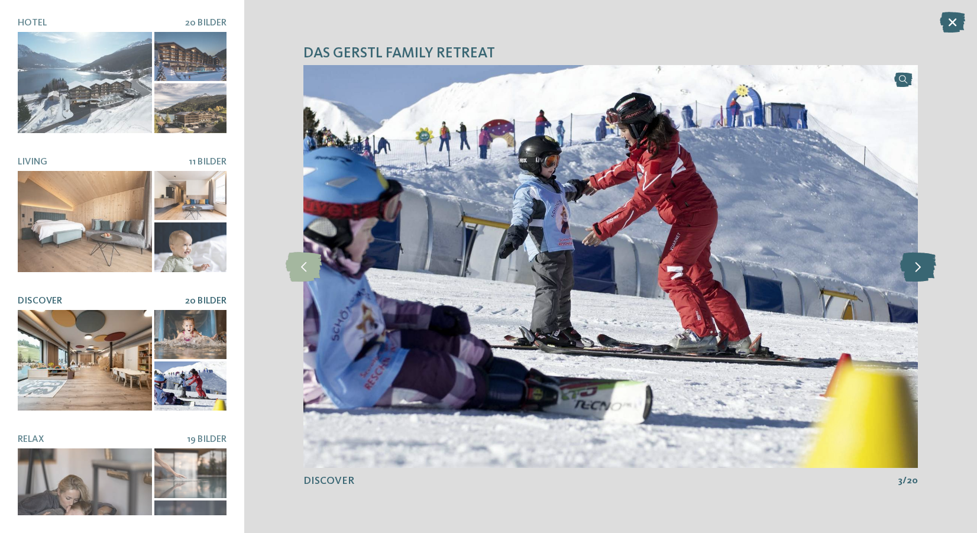
click at [921, 266] on icon at bounding box center [918, 267] width 36 height 30
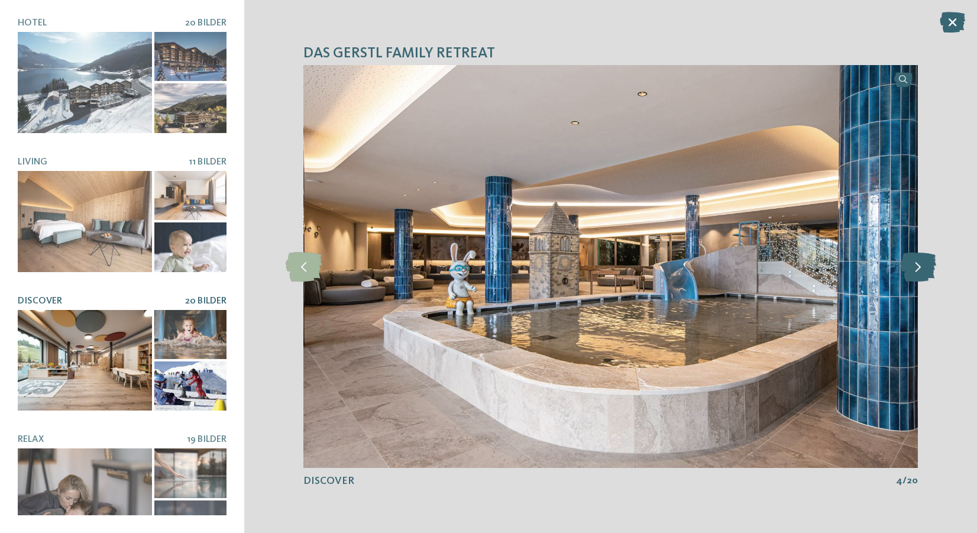
click at [921, 266] on icon at bounding box center [918, 267] width 36 height 30
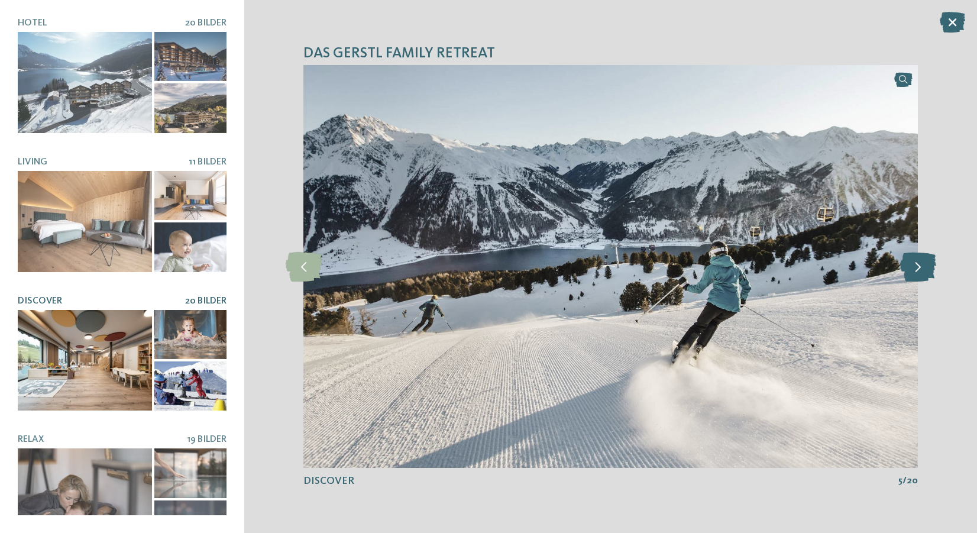
click at [921, 266] on icon at bounding box center [918, 267] width 36 height 30
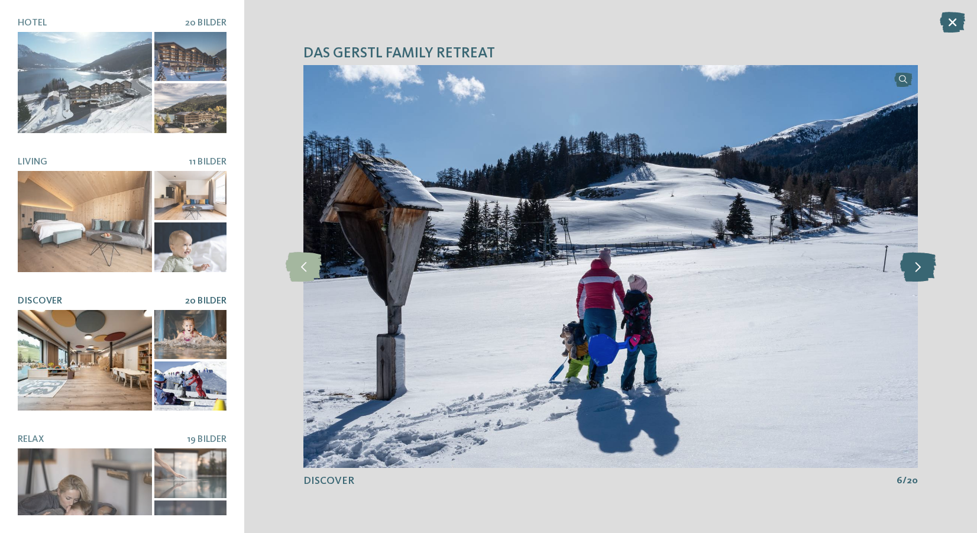
click at [921, 266] on icon at bounding box center [918, 267] width 36 height 30
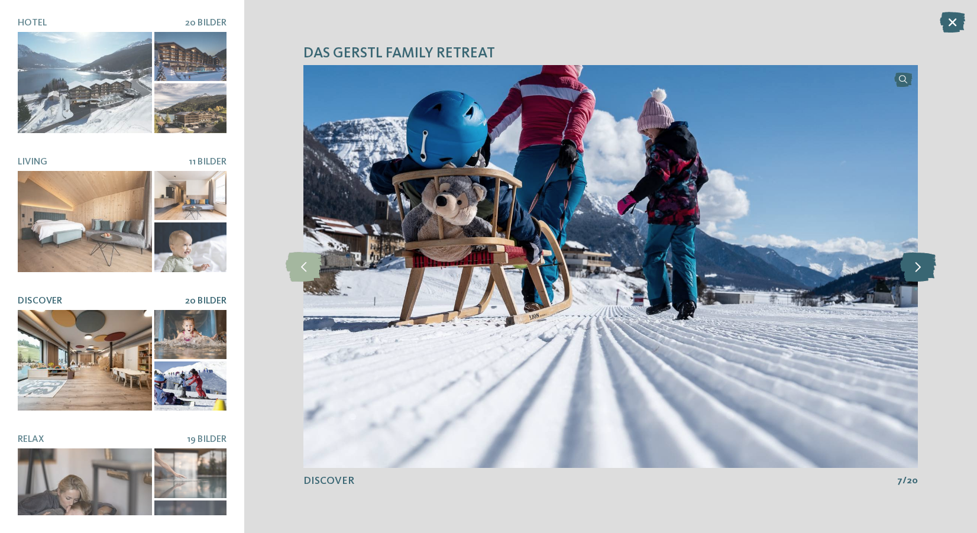
click at [921, 266] on icon at bounding box center [918, 267] width 36 height 30
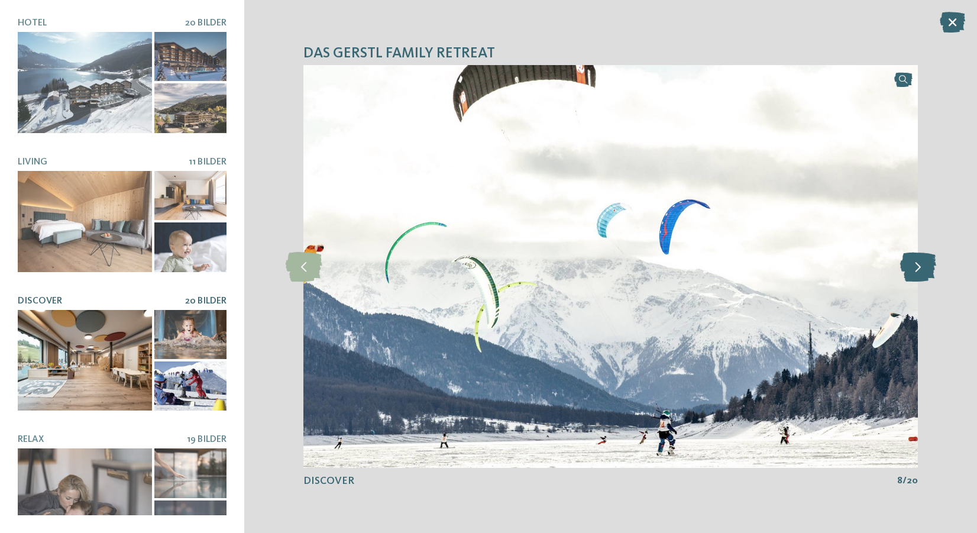
click at [921, 266] on icon at bounding box center [918, 267] width 36 height 30
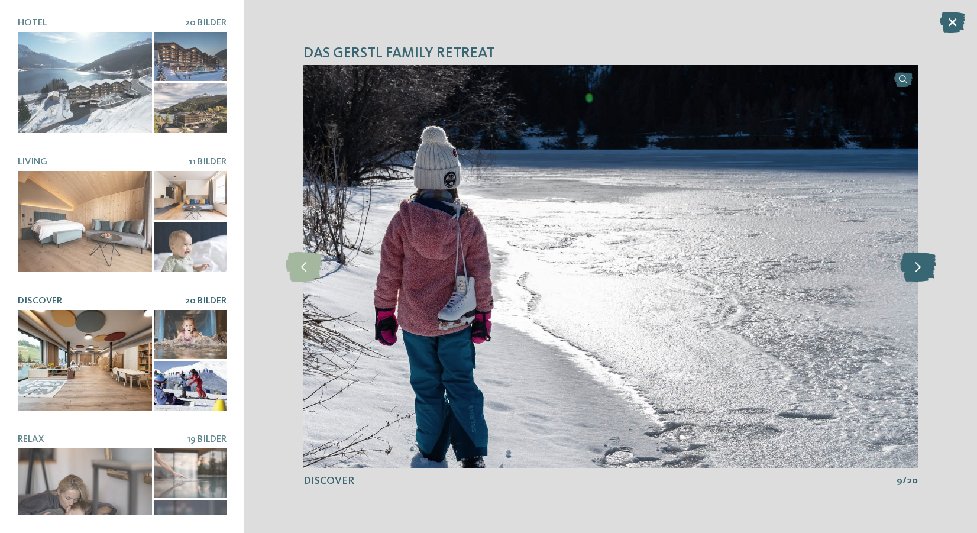
click at [921, 266] on icon at bounding box center [918, 267] width 36 height 30
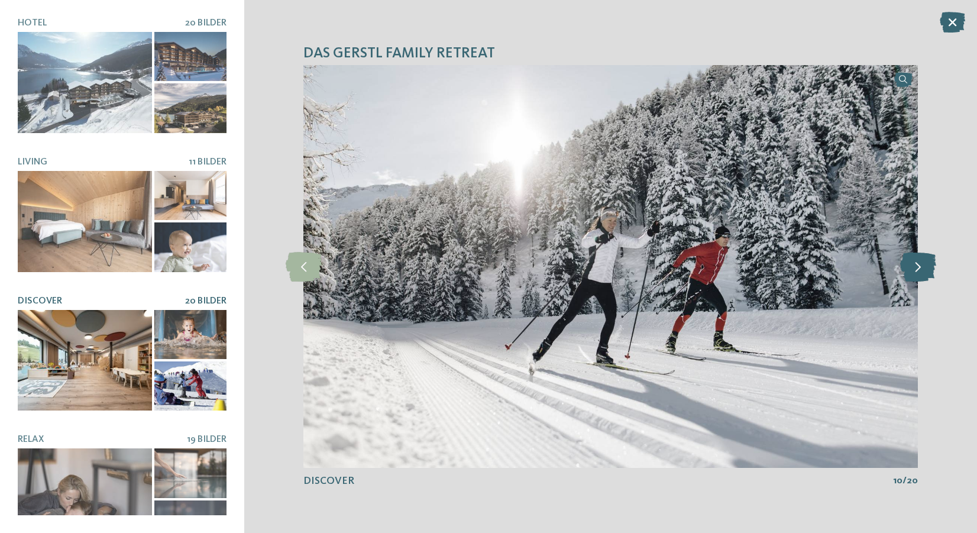
click at [921, 266] on icon at bounding box center [918, 267] width 36 height 30
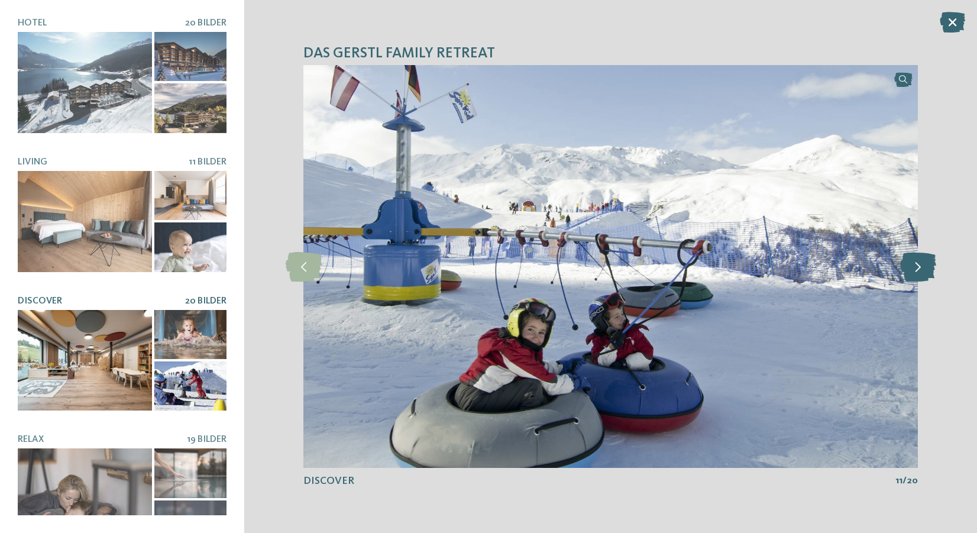
click at [921, 266] on icon at bounding box center [918, 267] width 36 height 30
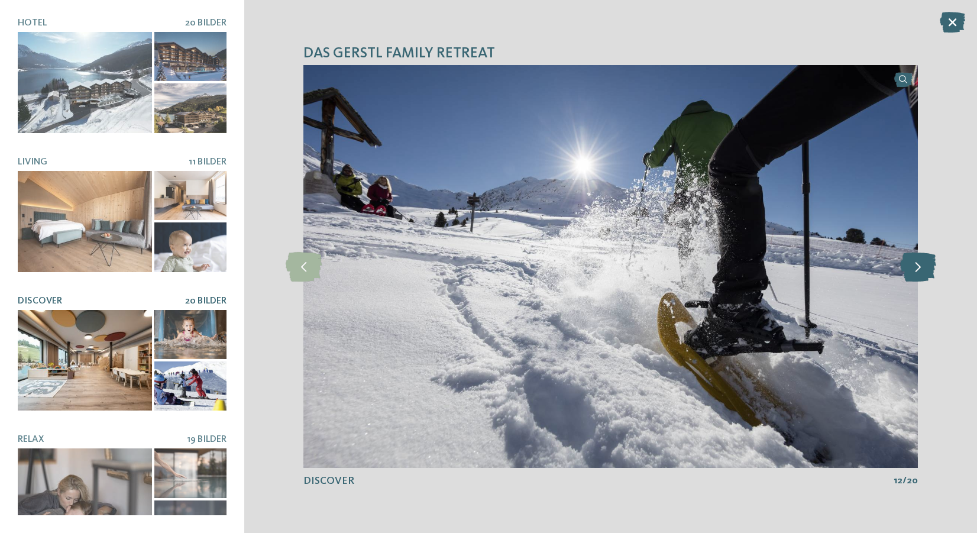
click at [921, 266] on icon at bounding box center [918, 267] width 36 height 30
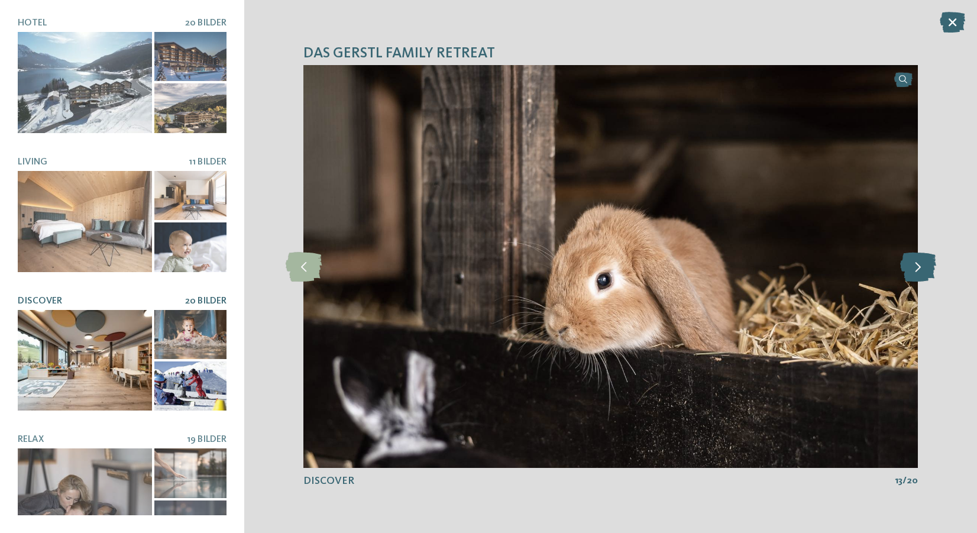
click at [921, 266] on icon at bounding box center [918, 267] width 36 height 30
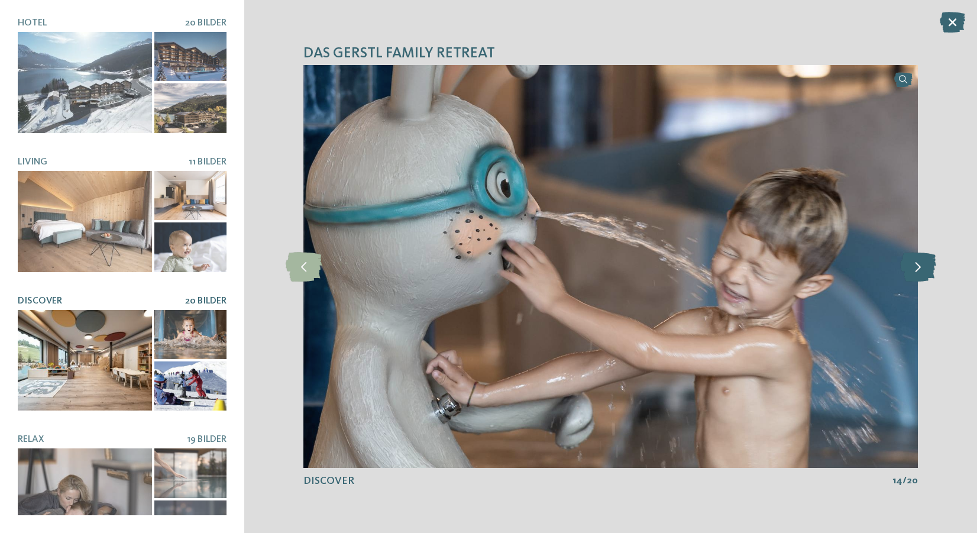
click at [921, 266] on icon at bounding box center [918, 267] width 36 height 30
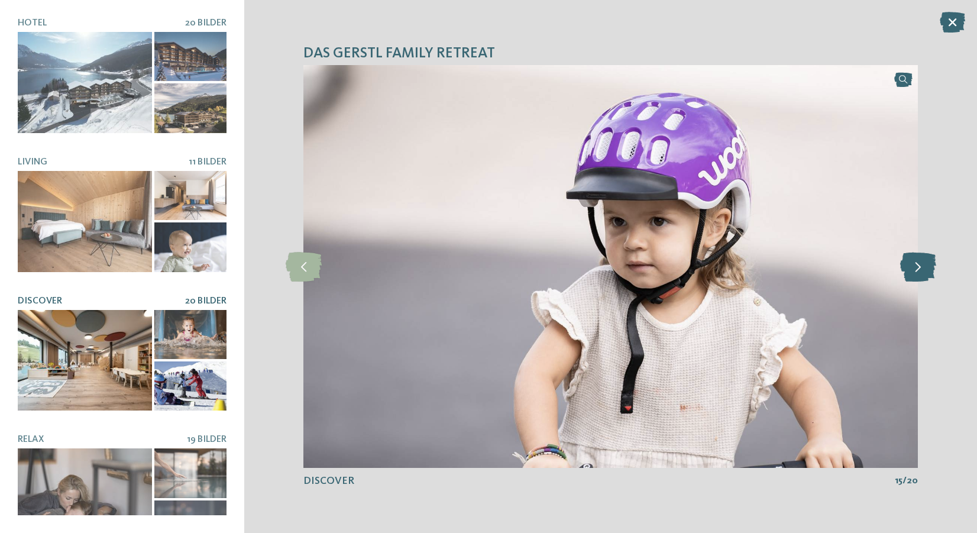
click at [921, 266] on icon at bounding box center [918, 267] width 36 height 30
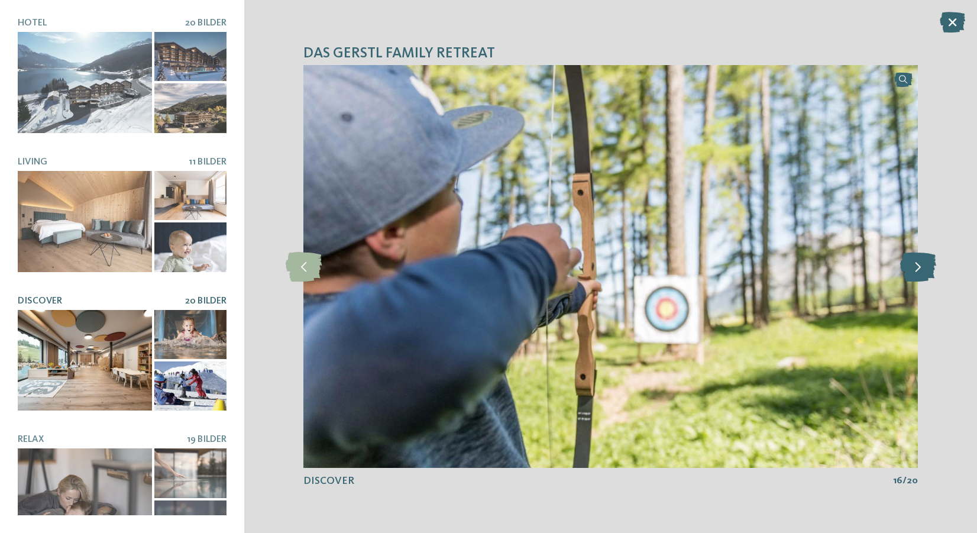
click at [921, 266] on icon at bounding box center [918, 267] width 36 height 30
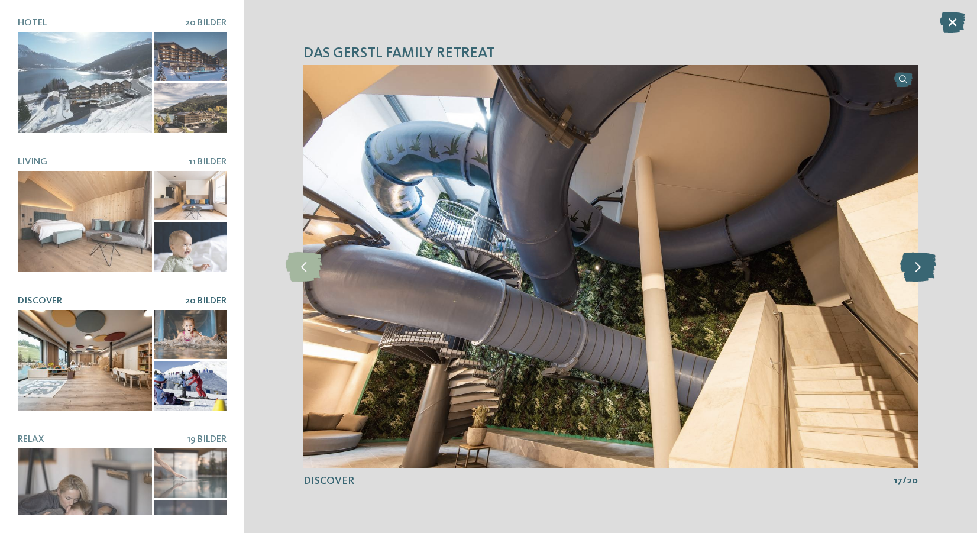
click at [921, 266] on icon at bounding box center [918, 267] width 36 height 30
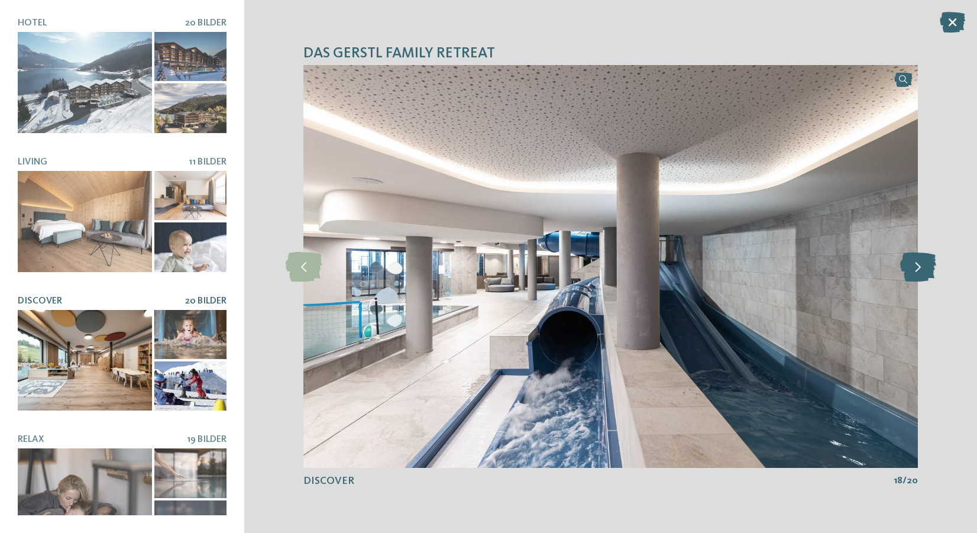
click at [921, 266] on icon at bounding box center [918, 267] width 36 height 30
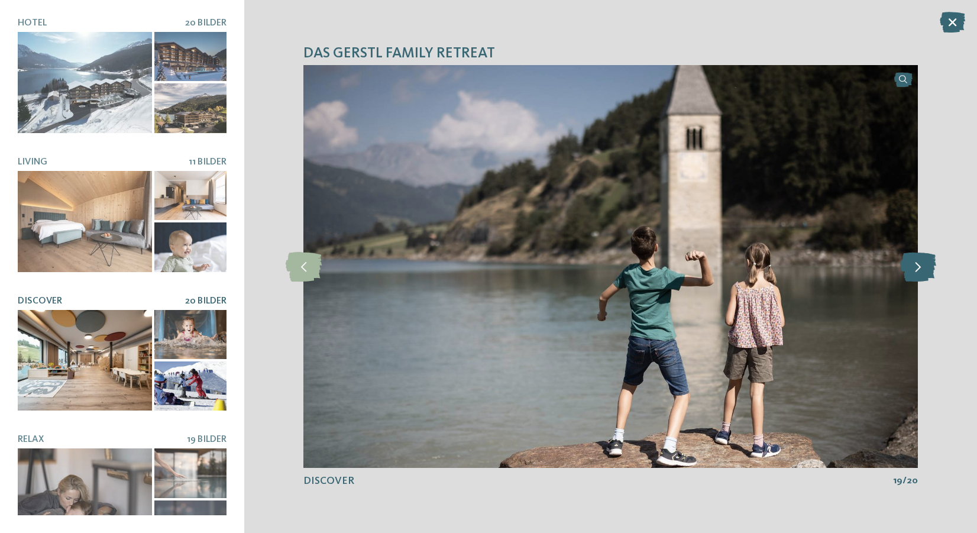
click at [921, 266] on icon at bounding box center [918, 267] width 36 height 30
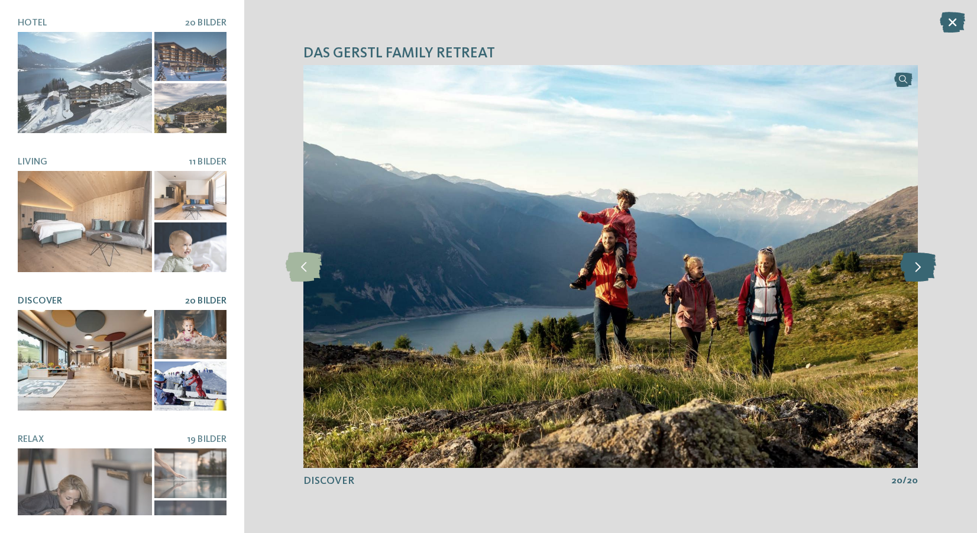
click at [921, 266] on icon at bounding box center [918, 267] width 36 height 30
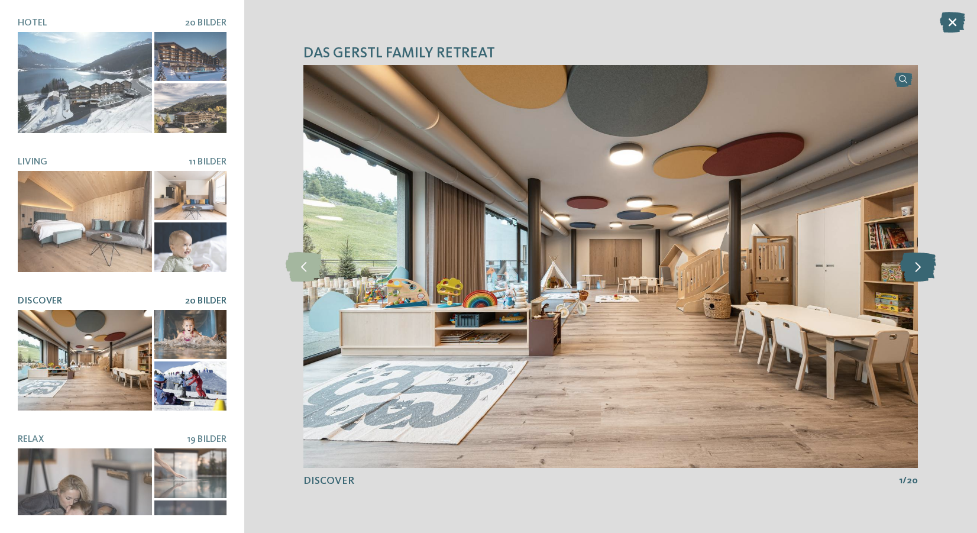
click at [921, 266] on icon at bounding box center [918, 267] width 36 height 30
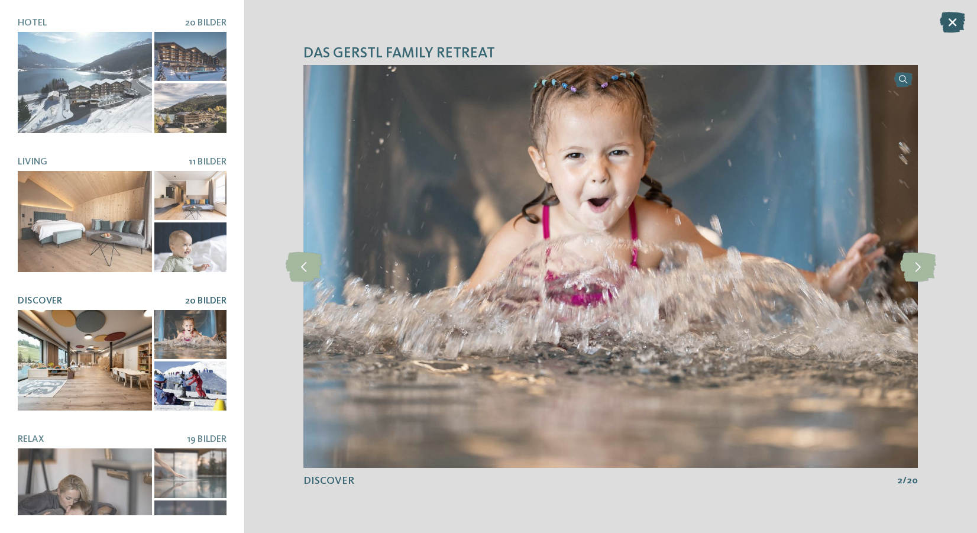
click at [956, 20] on icon at bounding box center [951, 22] width 25 height 21
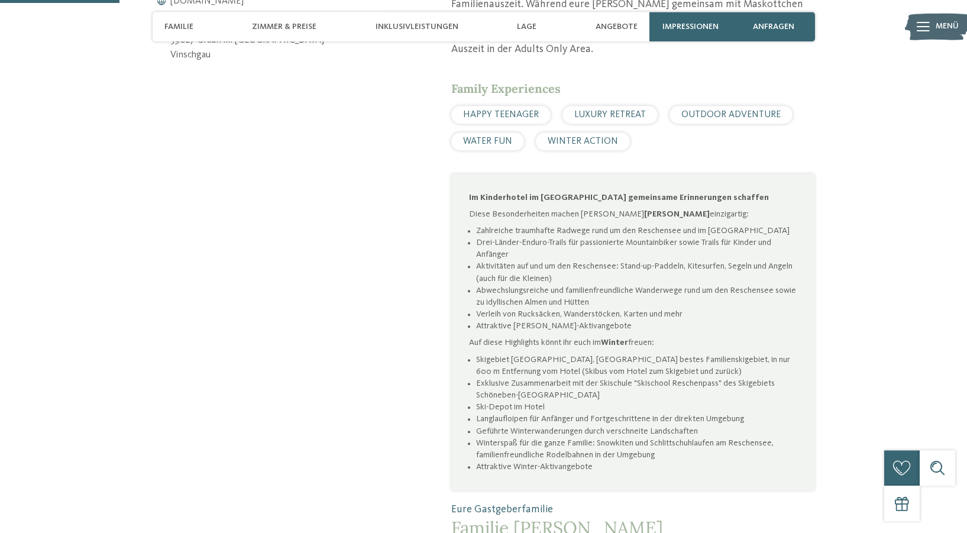
scroll to position [402, 0]
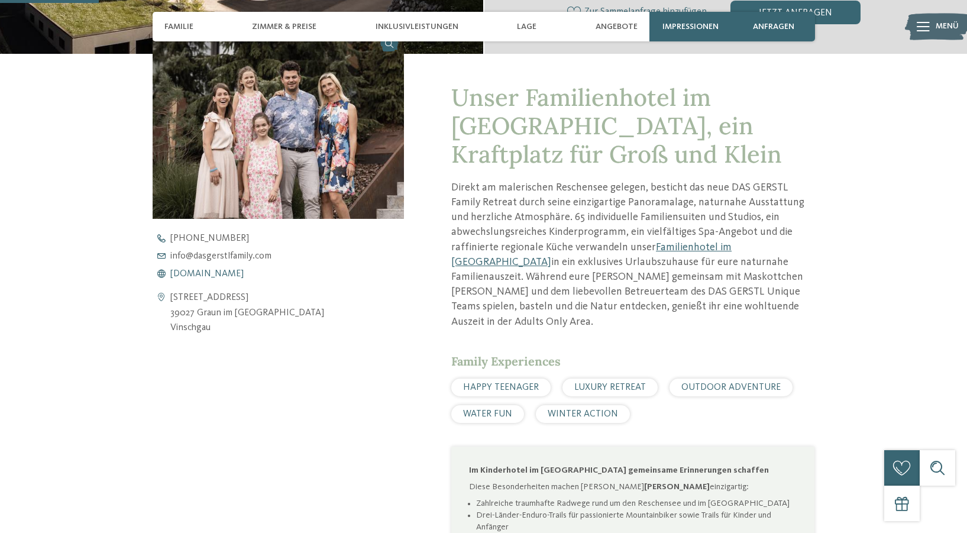
click at [211, 277] on span "www.dasgerstlfamily.com" at bounding box center [206, 273] width 73 height 9
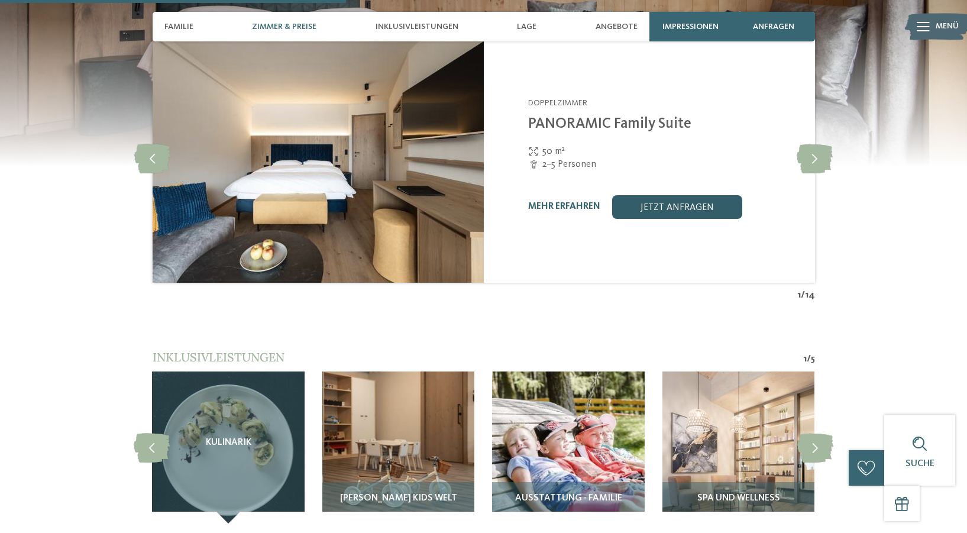
click at [673, 206] on link "jetzt anfragen" at bounding box center [677, 207] width 130 height 24
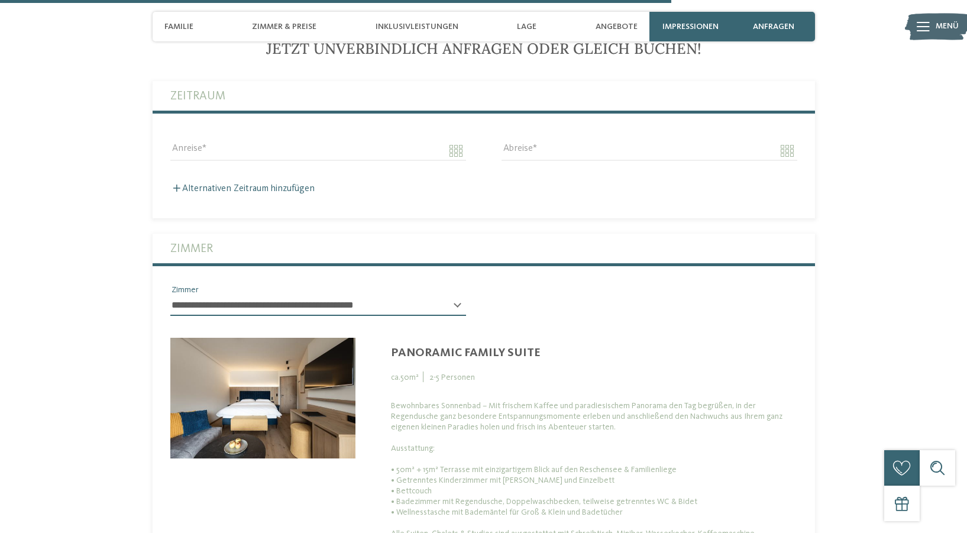
scroll to position [2939, 0]
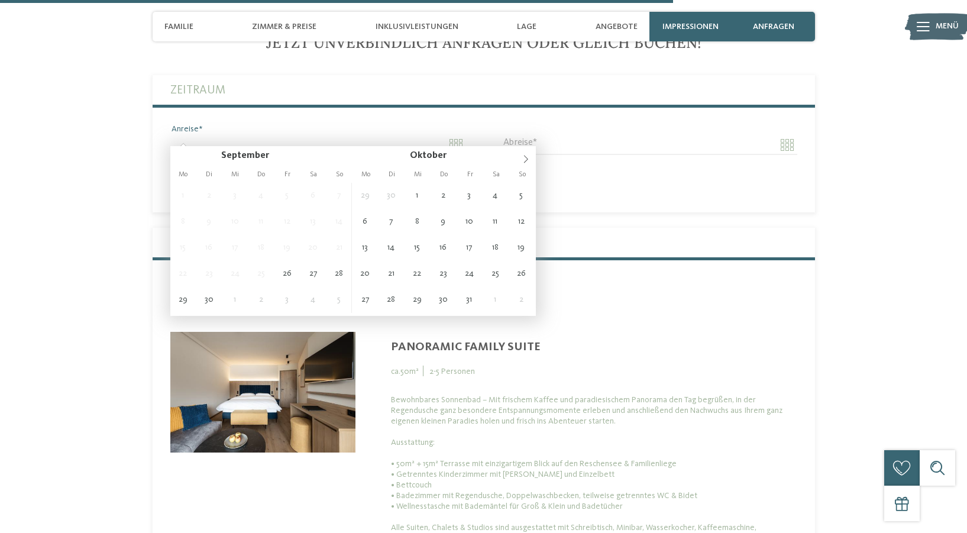
click at [212, 135] on input "Anreise" at bounding box center [318, 145] width 296 height 20
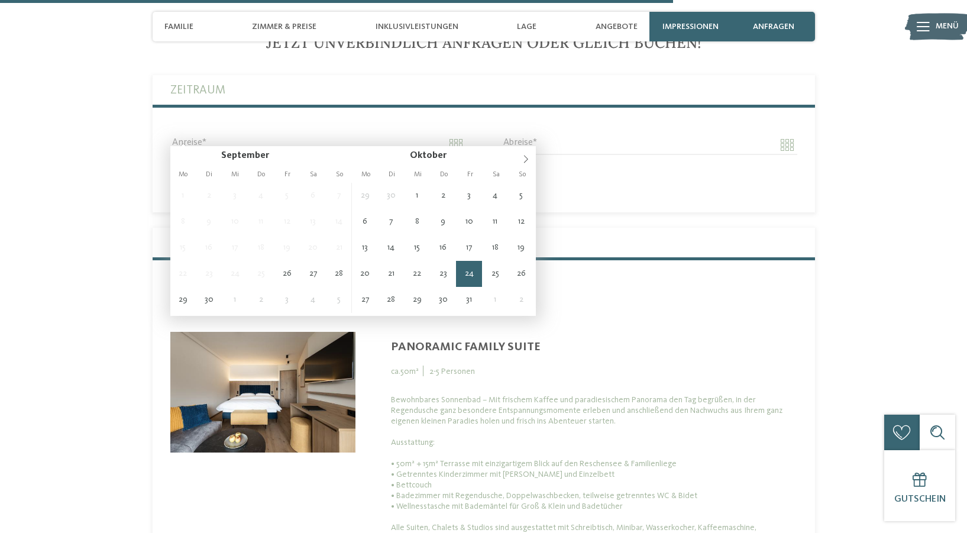
type input "**********"
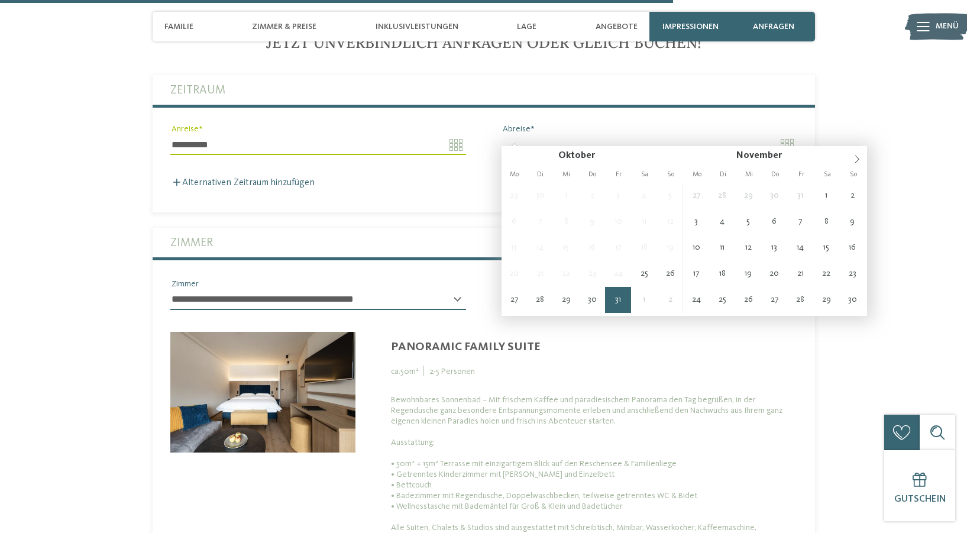
type input "**********"
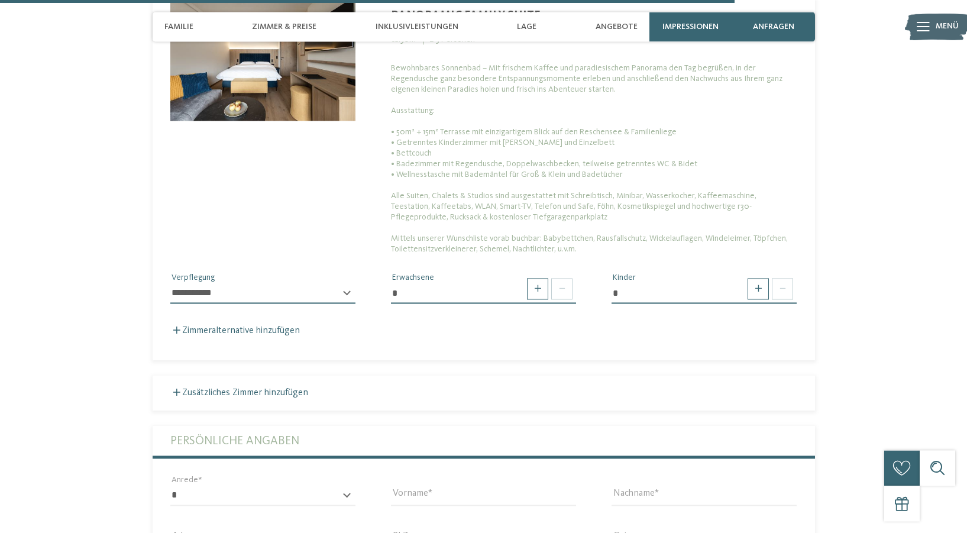
scroll to position [3341, 0]
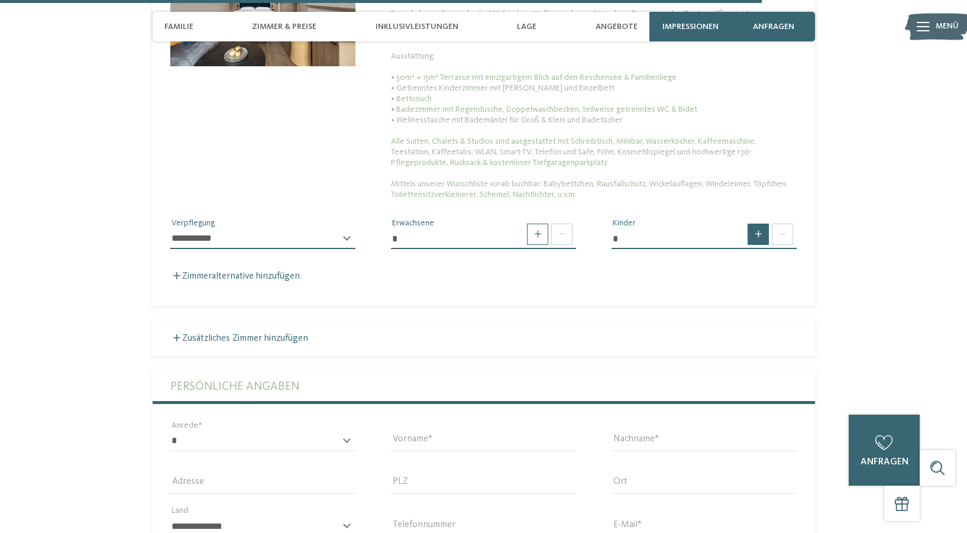
click at [766, 223] on span at bounding box center [757, 233] width 21 height 21
type input "*"
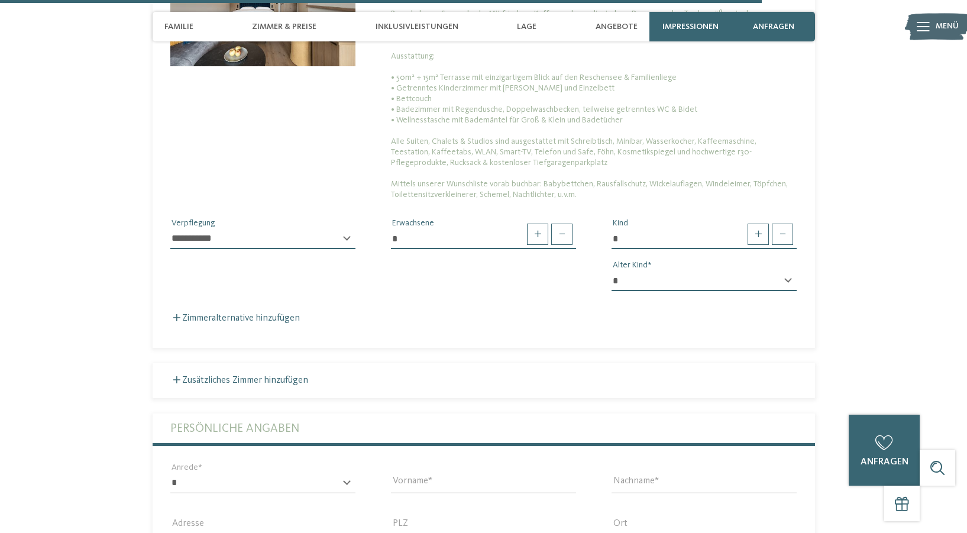
click at [611, 271] on select "* * * * * * * * * * * ** ** ** ** ** ** ** **" at bounding box center [703, 281] width 185 height 20
select select "*"
click option "*" at bounding box center [0, 0] width 0 height 0
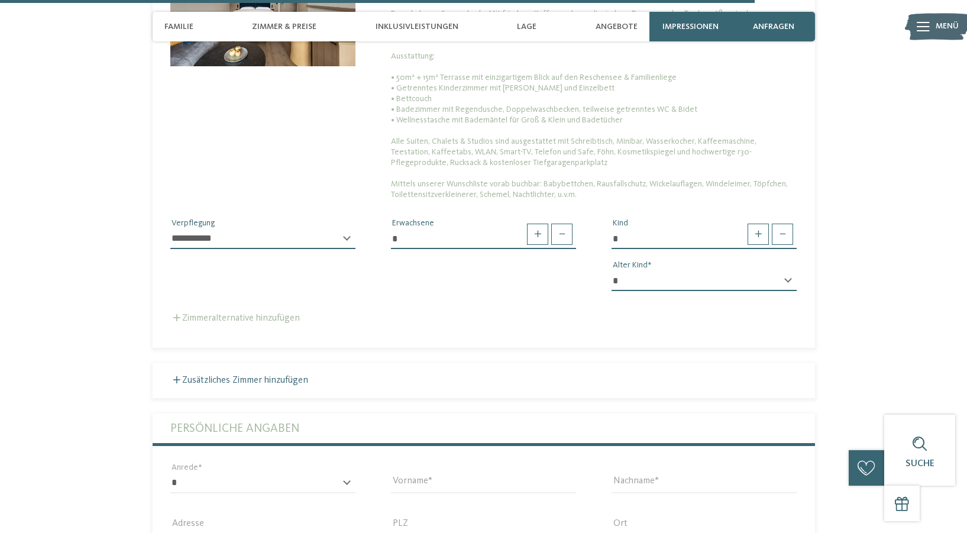
click at [260, 313] on label "Zimmeralternative hinzufügen" at bounding box center [234, 317] width 129 height 9
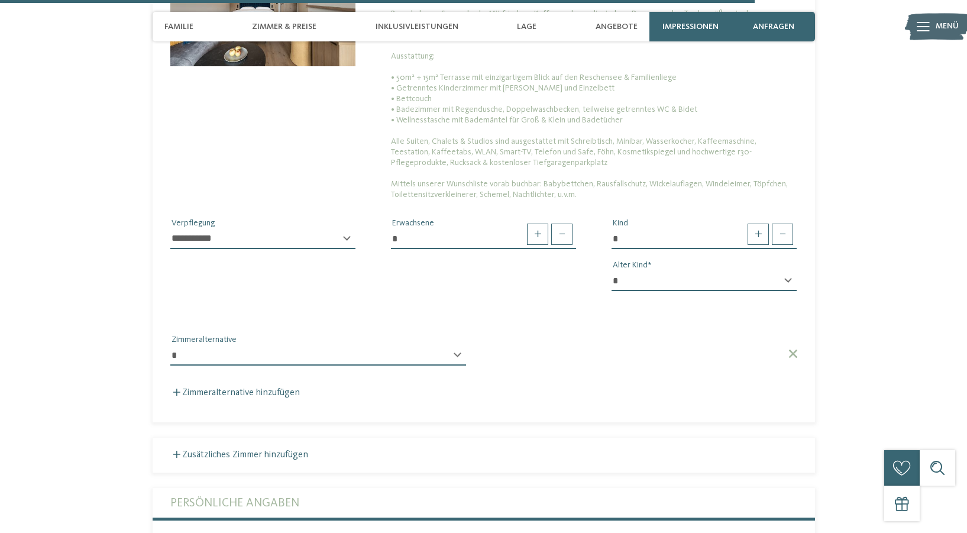
click at [459, 346] on div "**********" at bounding box center [318, 360] width 296 height 30
select select "*****"
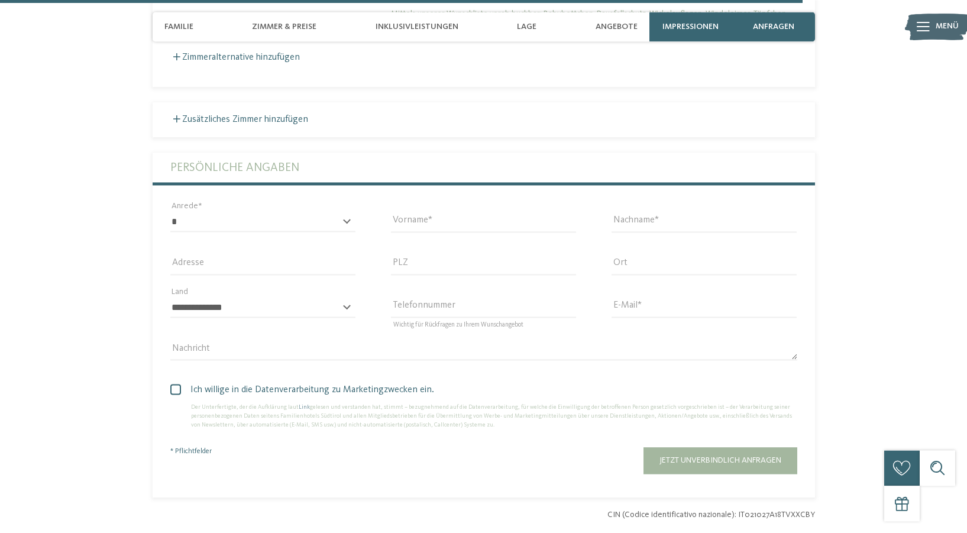
scroll to position [4045, 0]
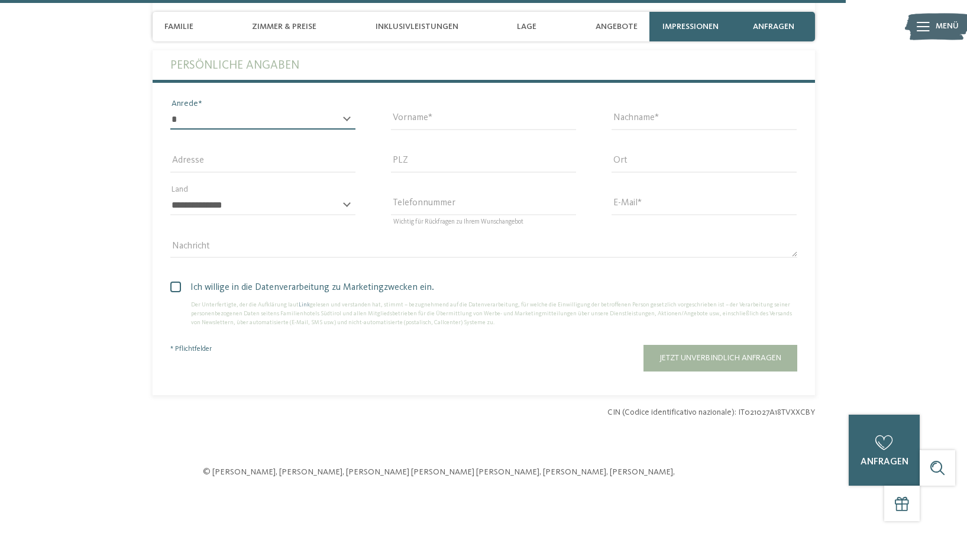
click at [170, 109] on select "* **** **** ******* ******" at bounding box center [262, 119] width 185 height 20
select select "*"
click option "****" at bounding box center [0, 0] width 0 height 0
click at [403, 109] on input "Vorname" at bounding box center [483, 119] width 185 height 20
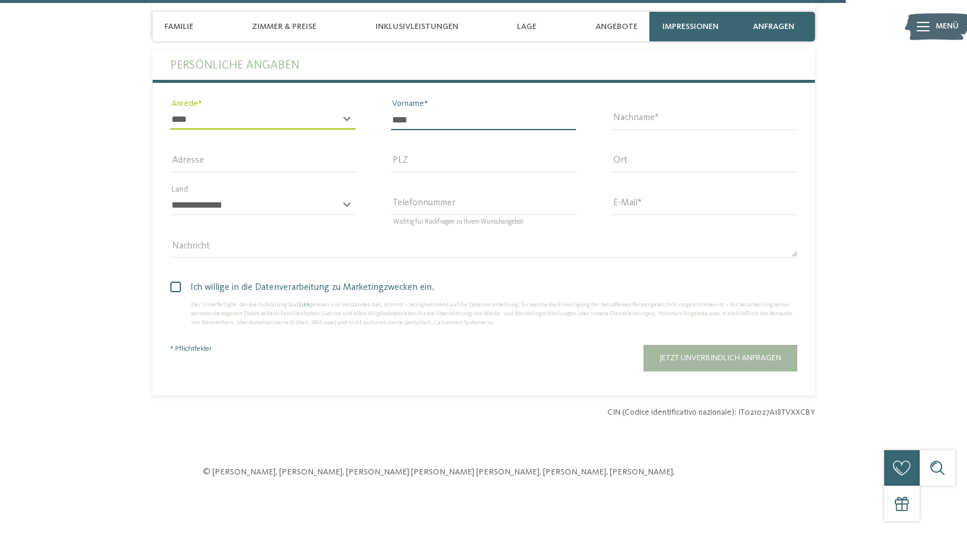
type input "****"
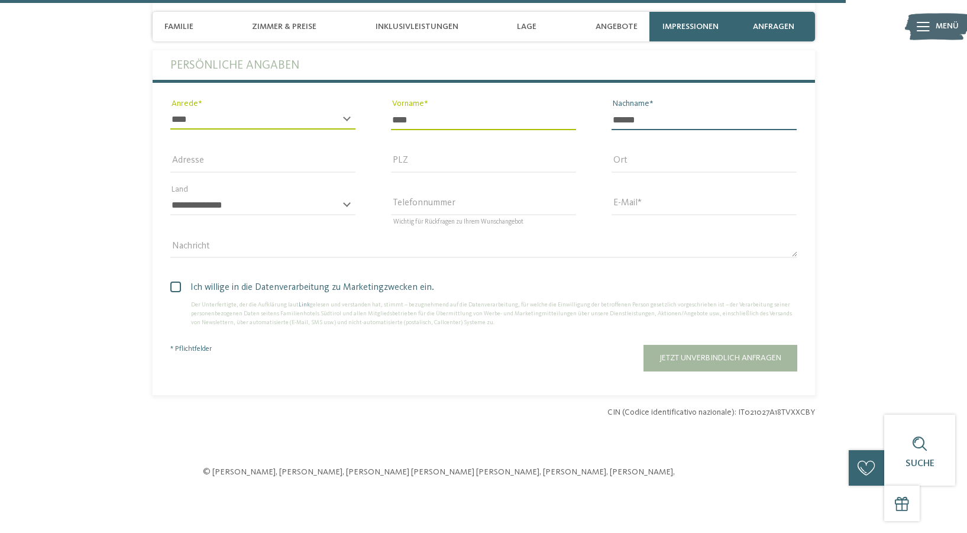
type input "******"
click at [403, 154] on input "PLZ" at bounding box center [483, 163] width 185 height 20
type input "*****"
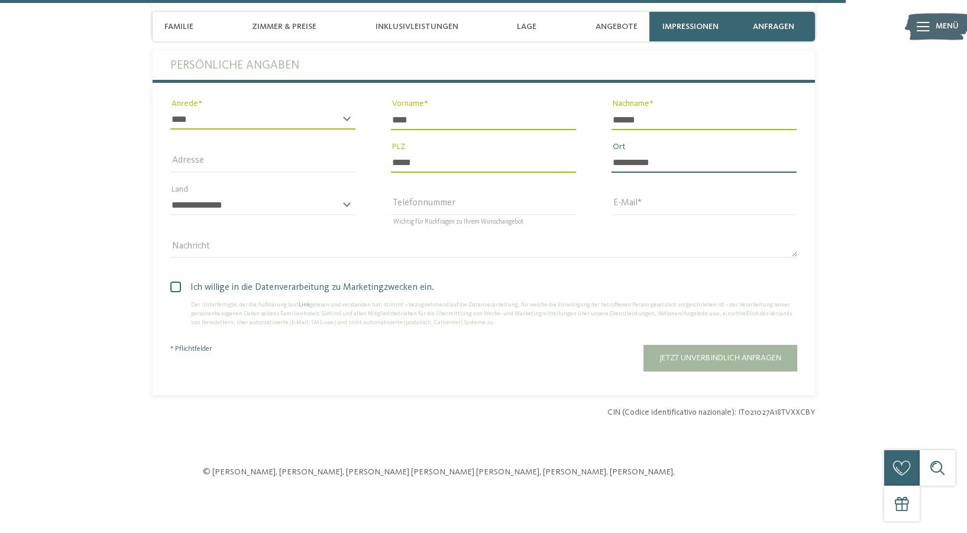
type input "**********"
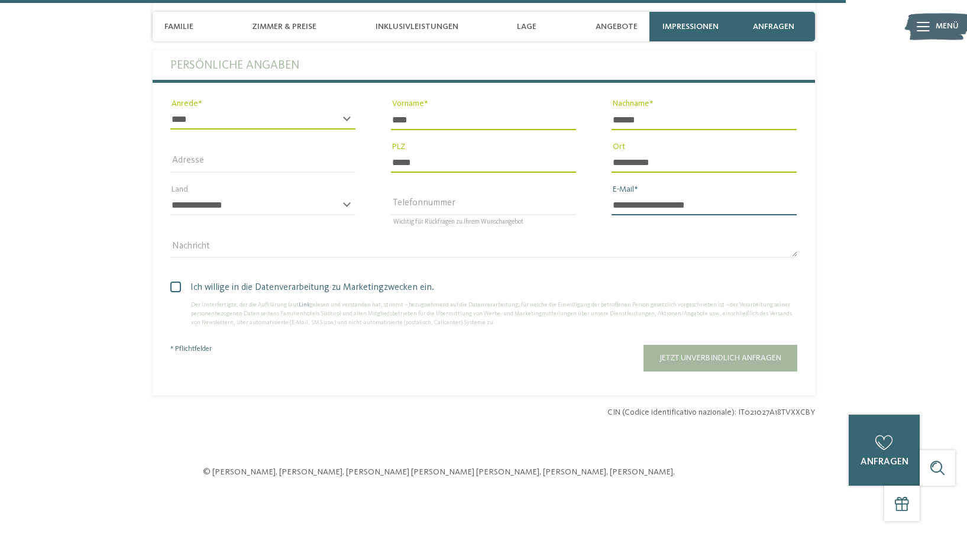
type input "**********"
drag, startPoint x: 169, startPoint y: 280, endPoint x: 160, endPoint y: 280, distance: 9.5
click at [165, 279] on div "Ich willige in die Datenverarbeitung zu Marketingzwecken ein. Der Unterfertigte…" at bounding box center [484, 300] width 662 height 64
click at [173, 281] on span at bounding box center [175, 286] width 11 height 11
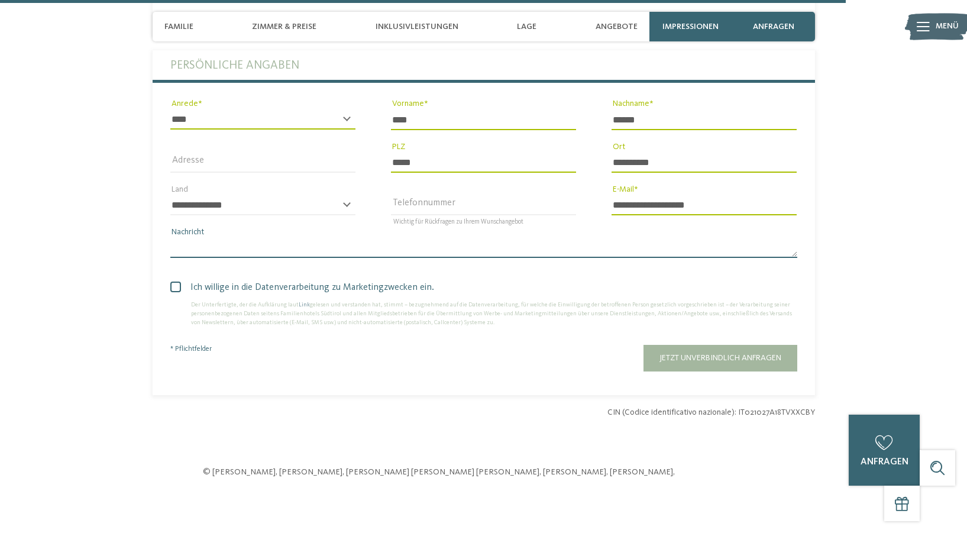
click at [245, 247] on textarea "Nachricht" at bounding box center [483, 248] width 627 height 20
type textarea "*"
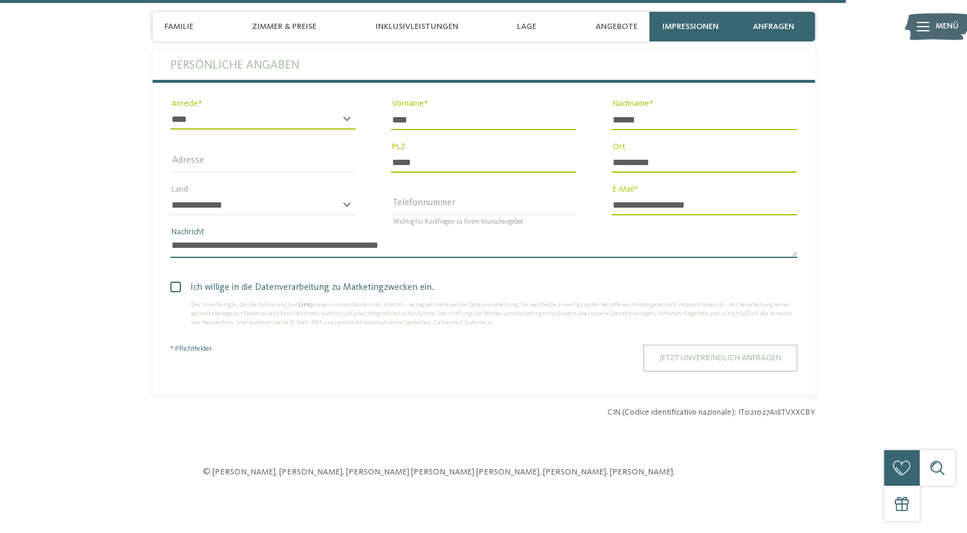
type textarea "**********"
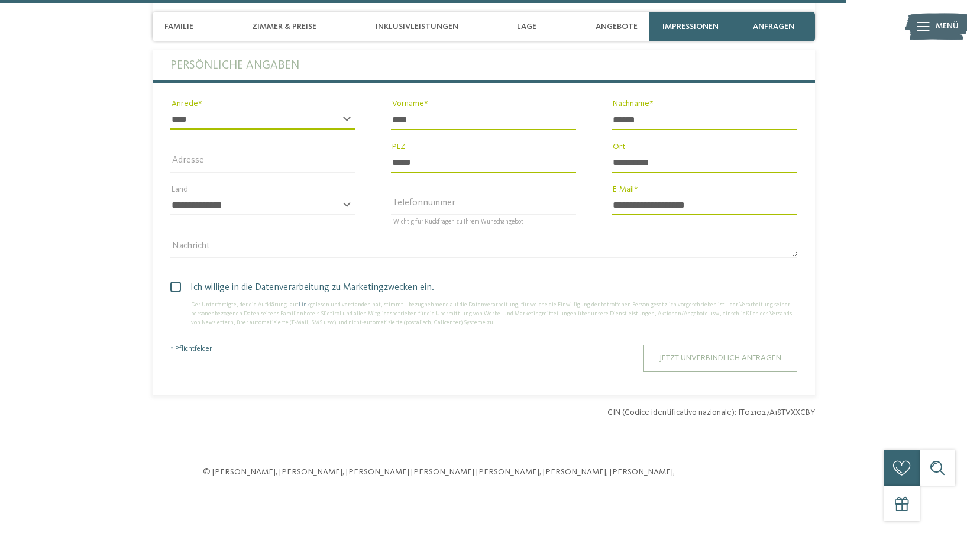
click at [790, 352] on button "Jetzt unverbindlich anfragen" at bounding box center [720, 358] width 154 height 27
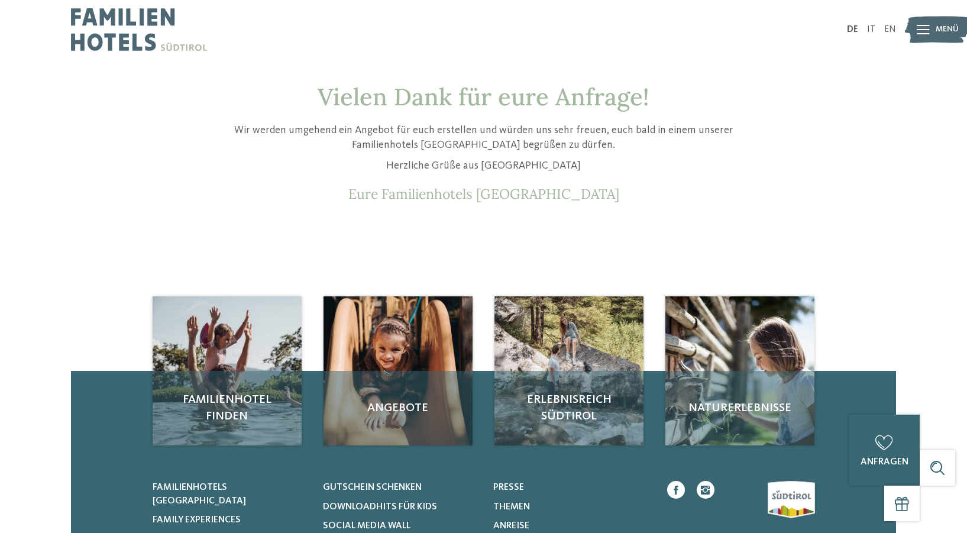
click at [119, 41] on img at bounding box center [139, 29] width 136 height 59
